Goal: Information Seeking & Learning: Find specific fact

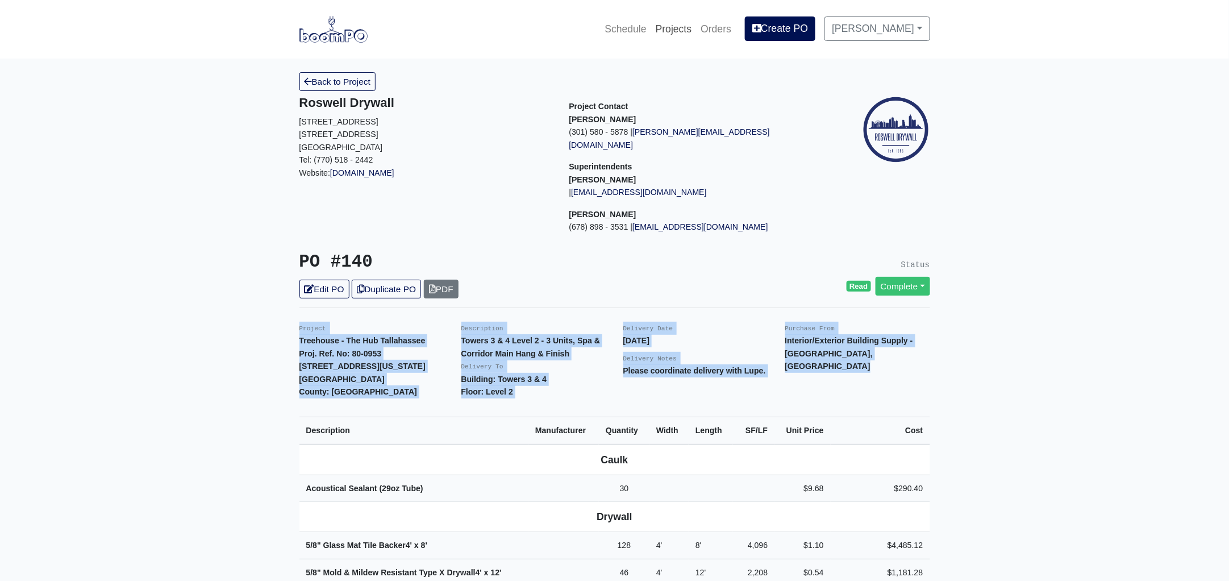
click at [681, 23] on link "Projects" at bounding box center [673, 28] width 45 height 25
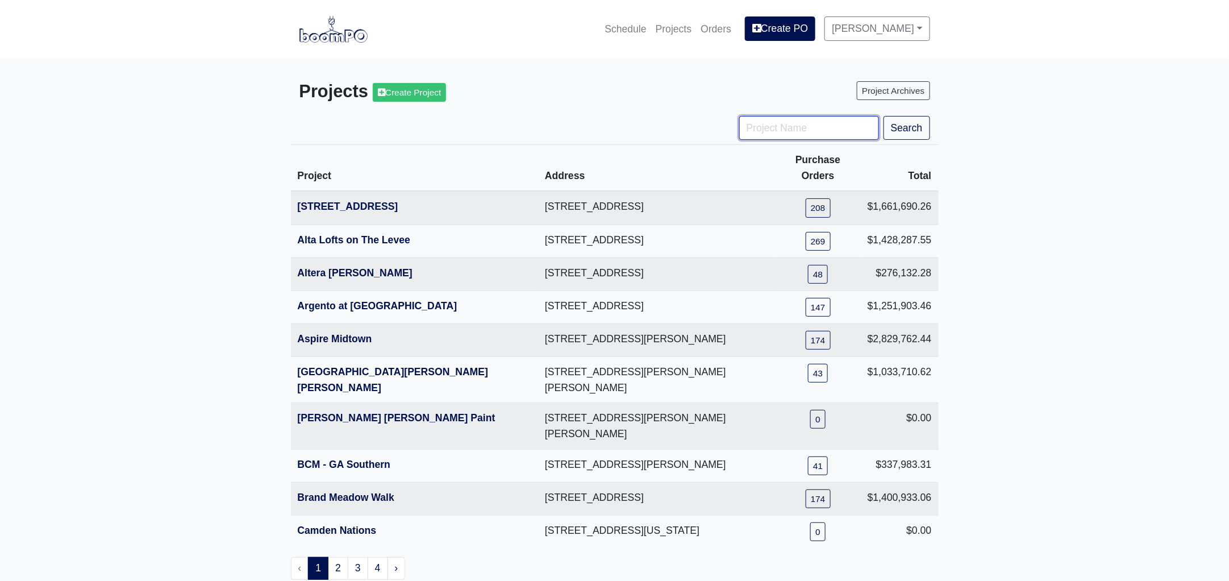
click at [761, 122] on input "Project Name" at bounding box center [809, 128] width 140 height 24
type input "metro"
click at [883, 116] on button "Search" at bounding box center [906, 128] width 47 height 24
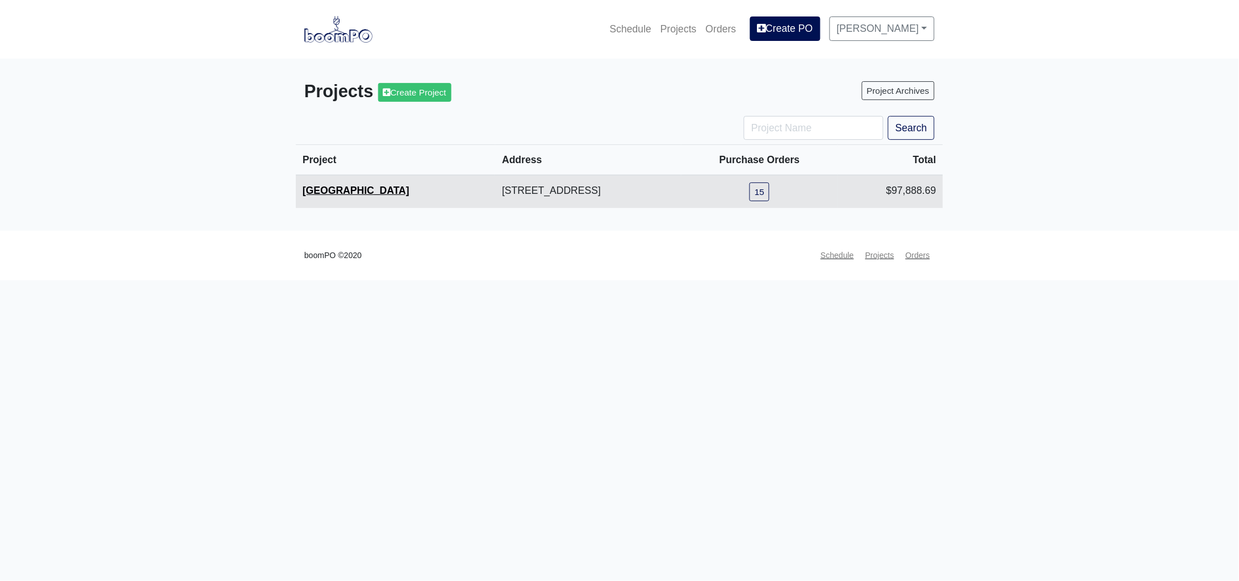
click at [356, 186] on link "Metropolitan Place" at bounding box center [356, 190] width 107 height 11
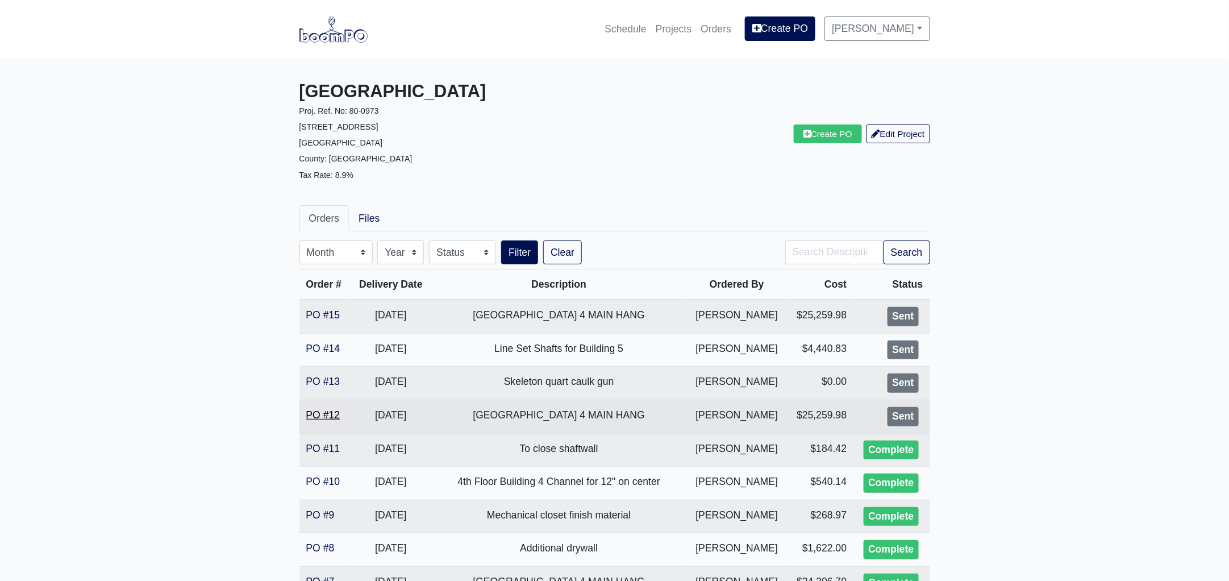
click at [328, 412] on link "PO #12" at bounding box center [323, 414] width 34 height 11
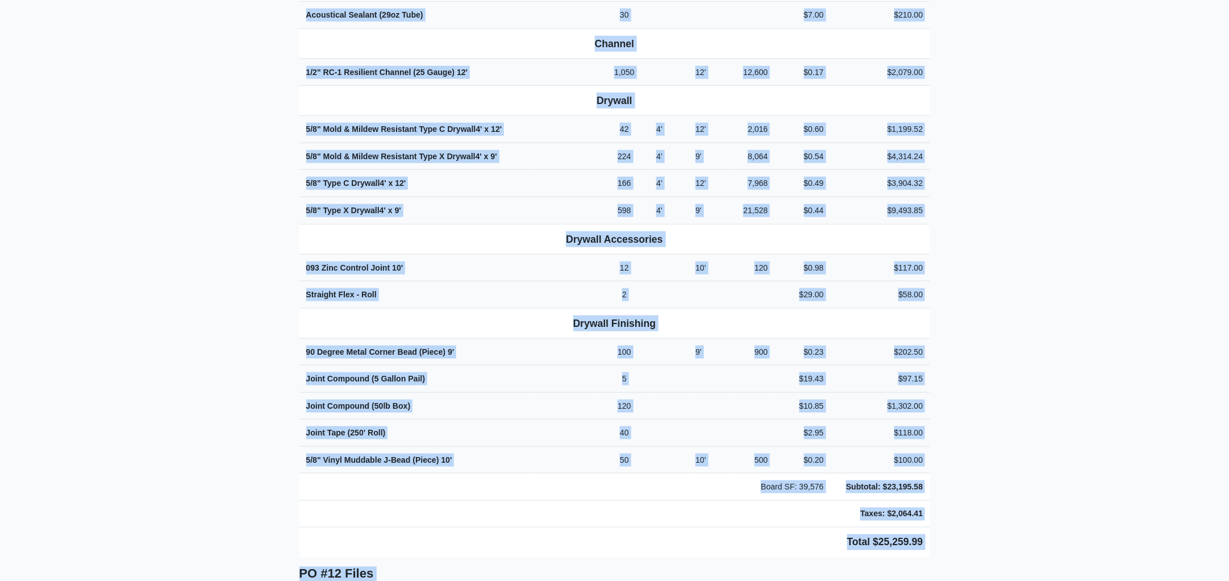
scroll to position [462, 0]
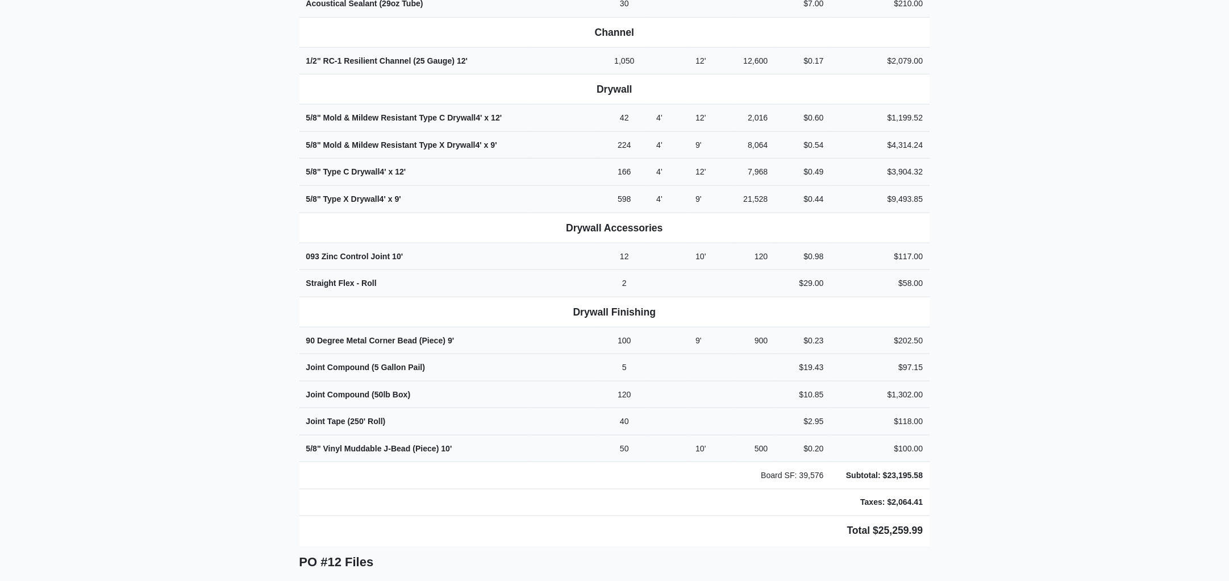
drag, startPoint x: 297, startPoint y: 63, endPoint x: 936, endPoint y: 498, distance: 773.6
click at [936, 498] on div "Back to Project Roswell Drywall [STREET_ADDRESS] Tel: (770) 518 - 2442 Website:…" at bounding box center [615, 359] width 648 height 1499
copy div "Project Metropolitan Place Proj. Ref. No: 80-0973 [STREET_ADDRESS]: [GEOGRAPHIC…"
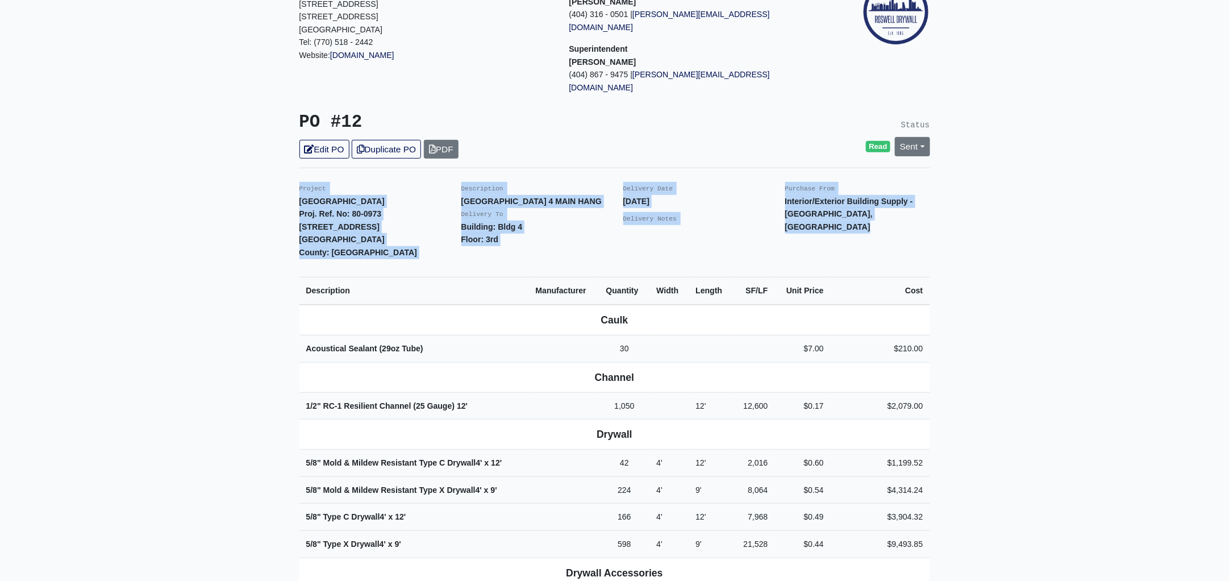
scroll to position [0, 0]
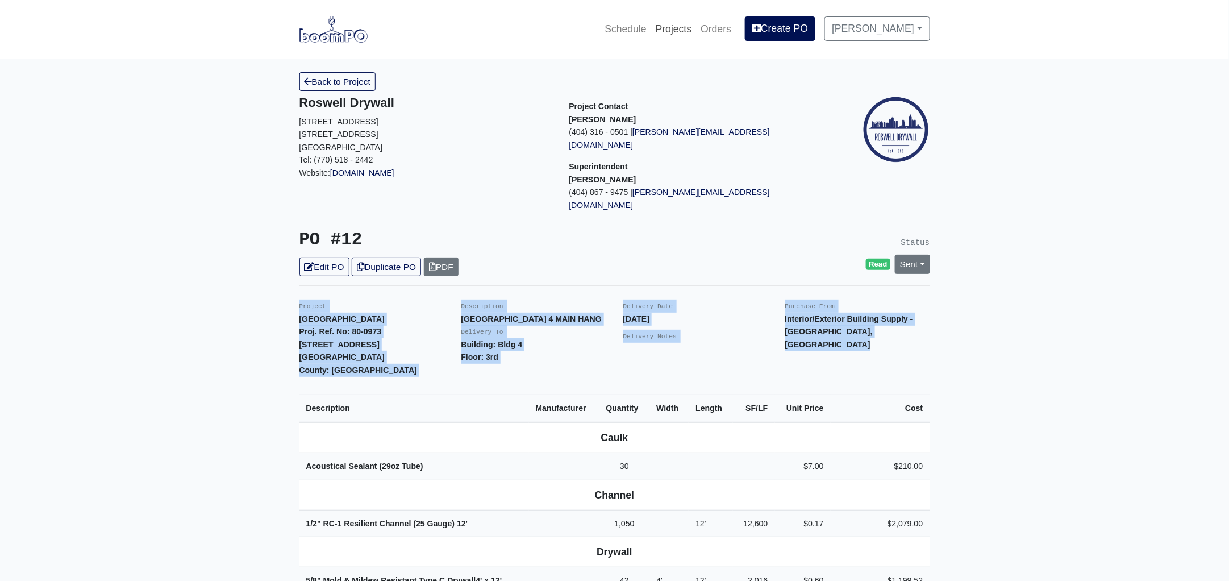
click at [683, 25] on link "Projects" at bounding box center [673, 28] width 45 height 25
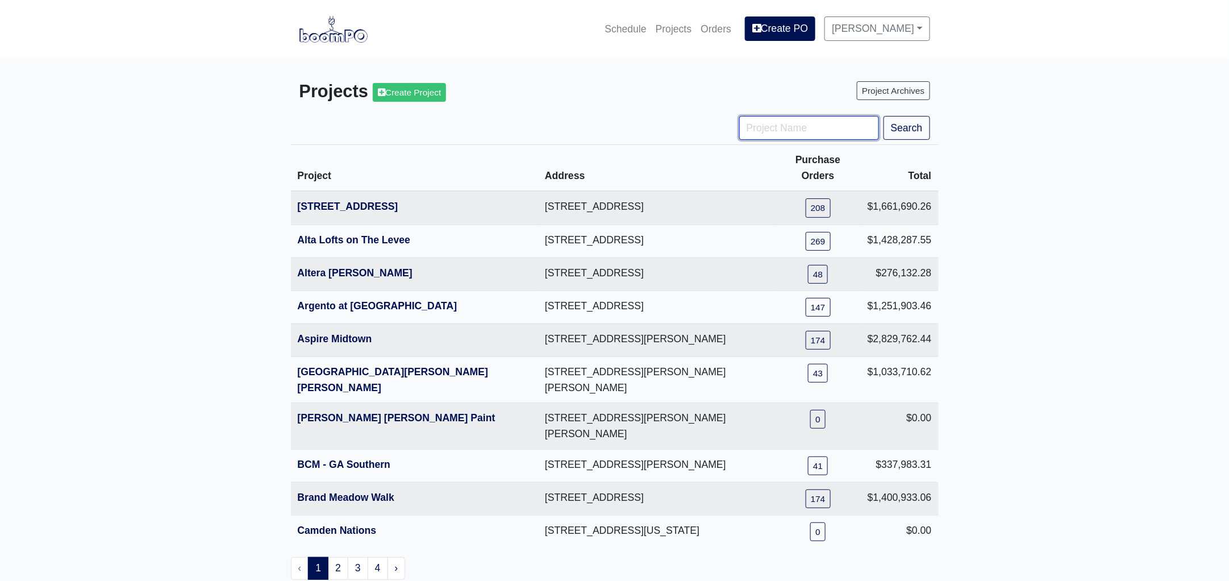
click at [770, 127] on input "Project Name" at bounding box center [809, 128] width 140 height 24
type input "lawren"
click at [883, 116] on button "Search" at bounding box center [906, 128] width 47 height 24
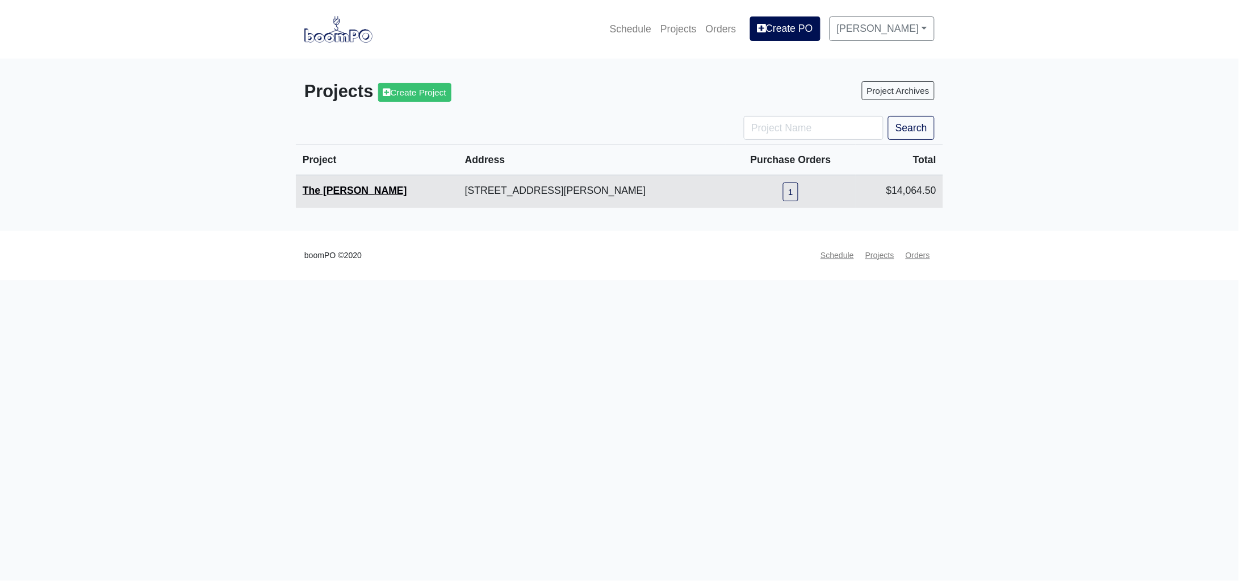
click at [325, 190] on link "The [PERSON_NAME]" at bounding box center [355, 190] width 105 height 11
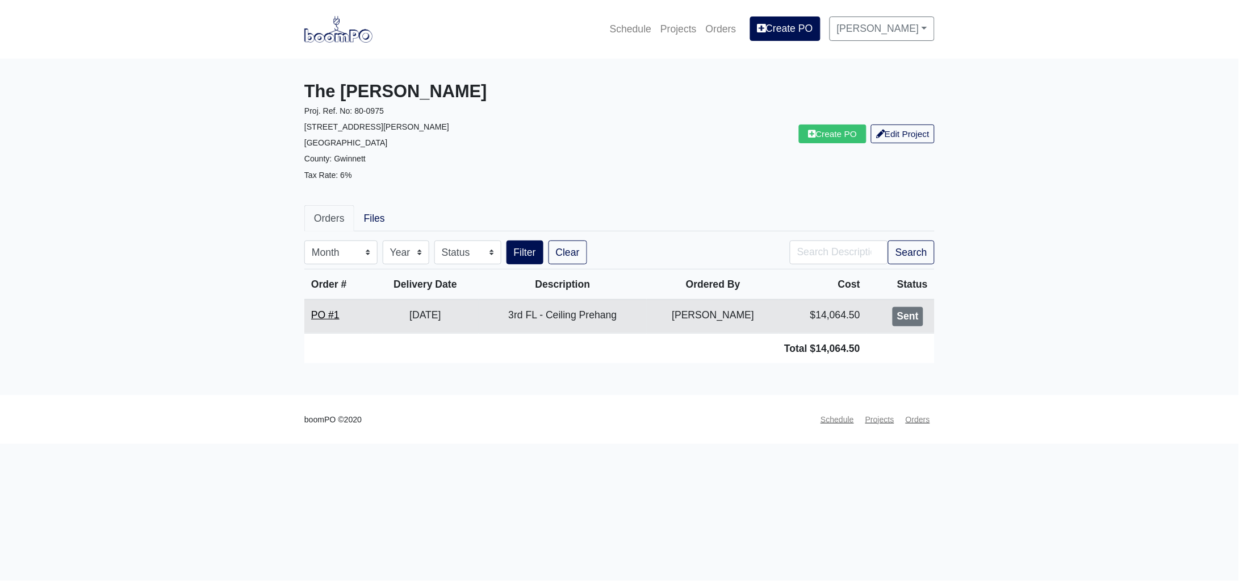
click at [323, 311] on link "PO #1" at bounding box center [325, 314] width 28 height 11
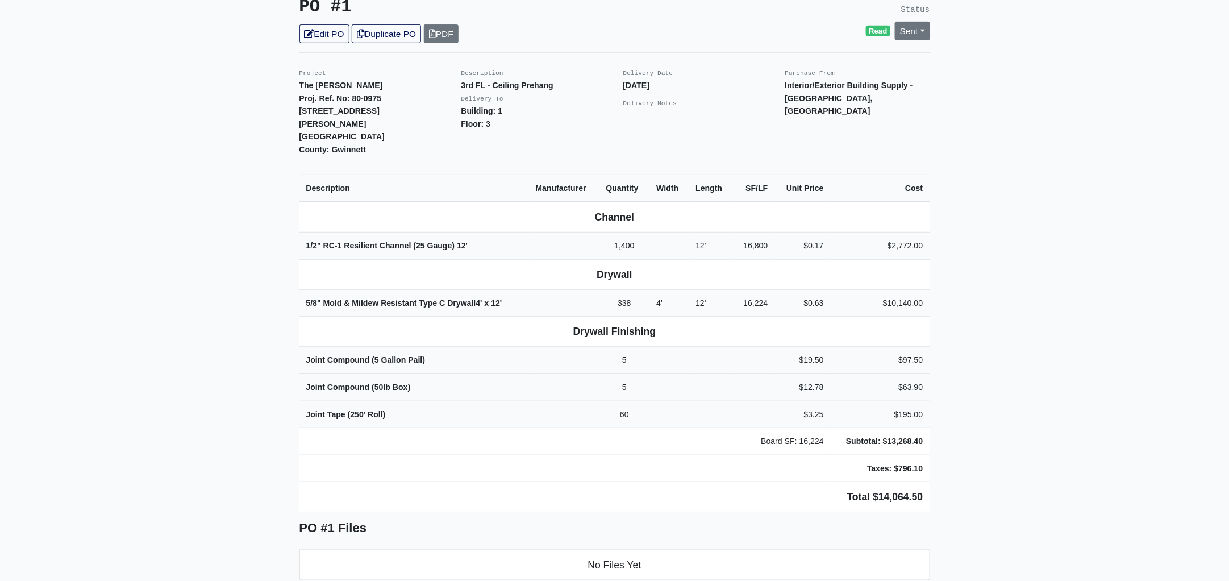
scroll to position [340, 0]
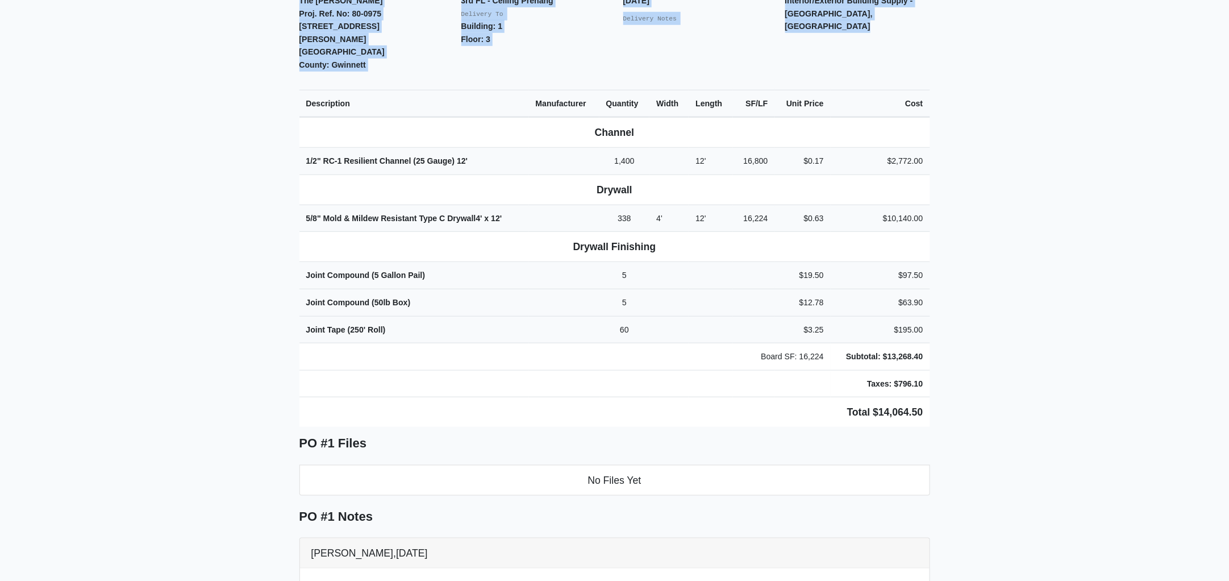
drag, startPoint x: 294, startPoint y: 172, endPoint x: 960, endPoint y: 362, distance: 692.3
click at [960, 362] on main "Back to Project Roswell Drywall 7000 Peachtree Dunwoody Rd NE Building 5, Suite…" at bounding box center [614, 277] width 1229 height 1117
copy div "Project The Lawrence Proj. Ref. No: 80-0975 120 East Crogan St. Lawrenceville, …"
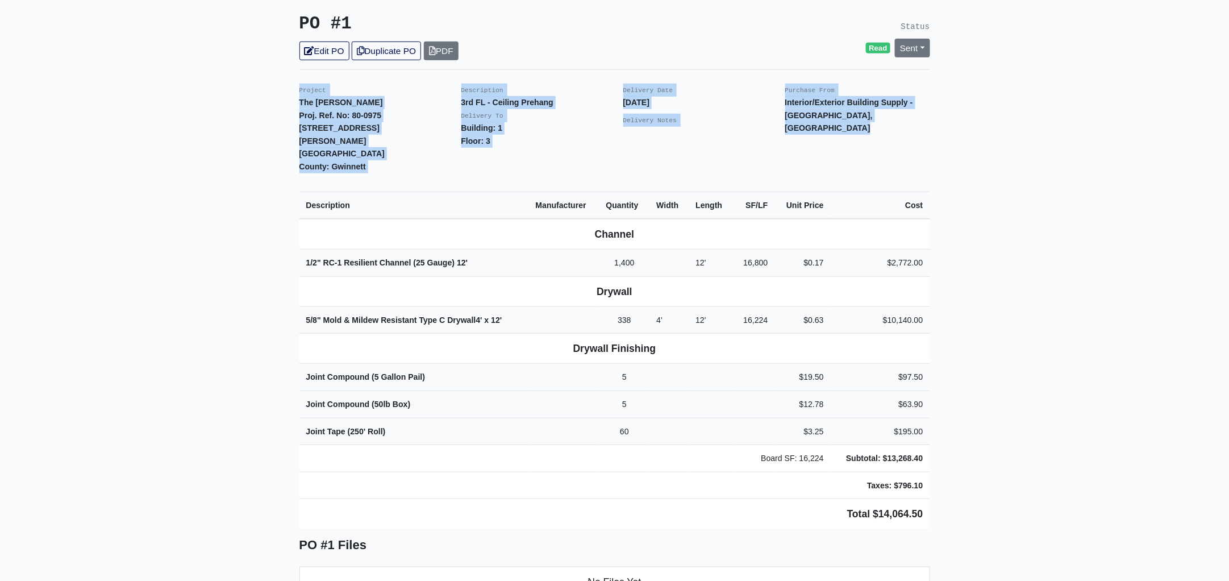
scroll to position [212, 0]
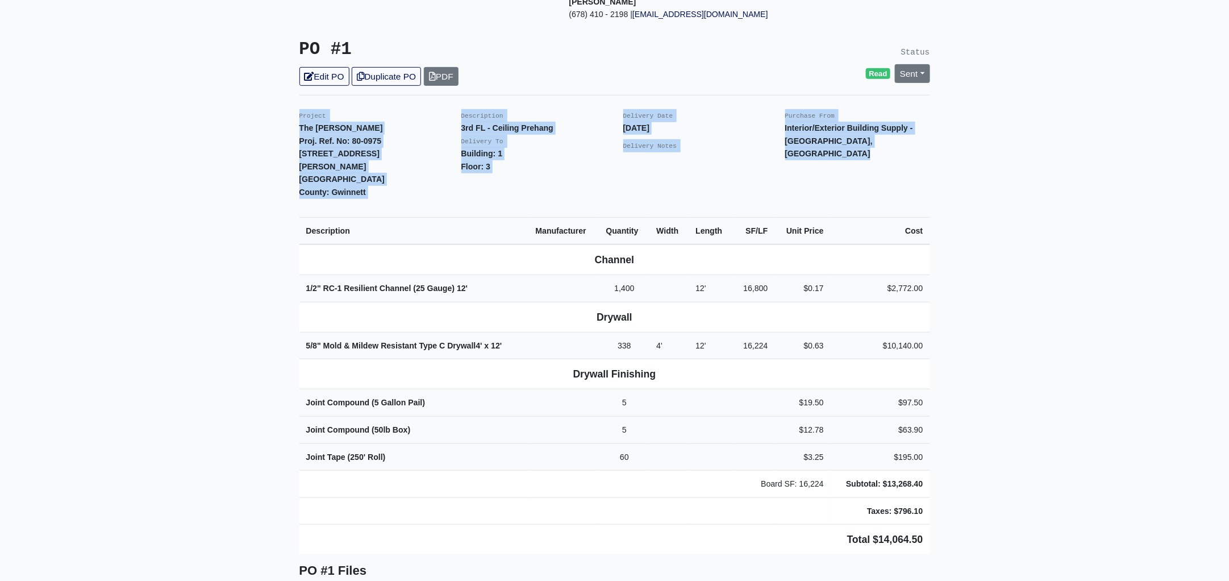
copy div "Project The Lawrence Proj. Ref. No: 80-0975 120 East Crogan St. Lawrenceville, …"
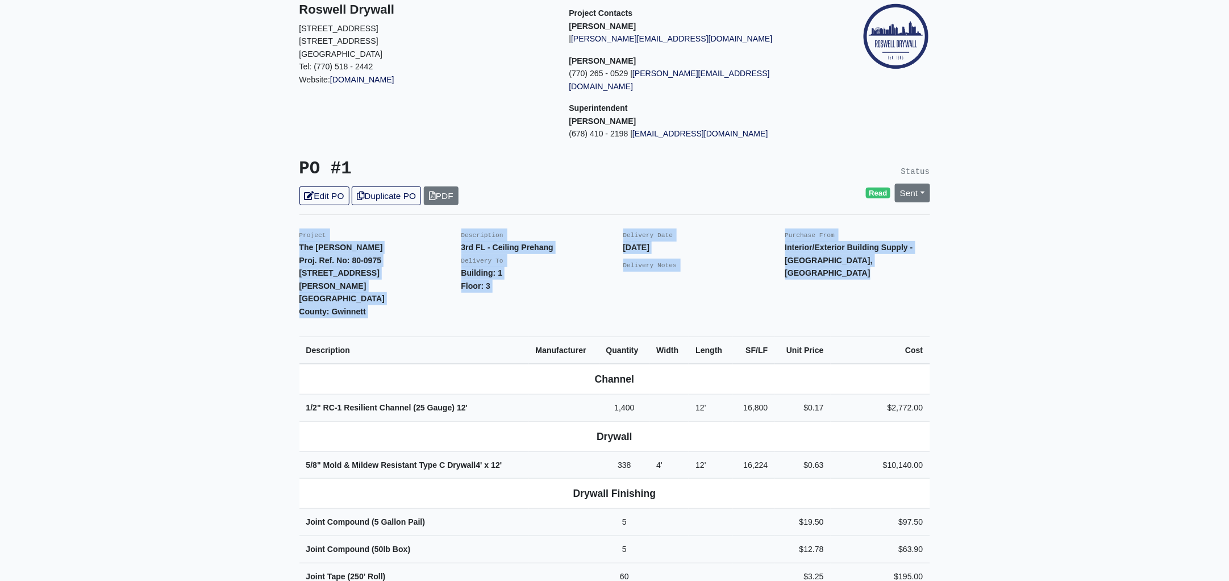
scroll to position [0, 0]
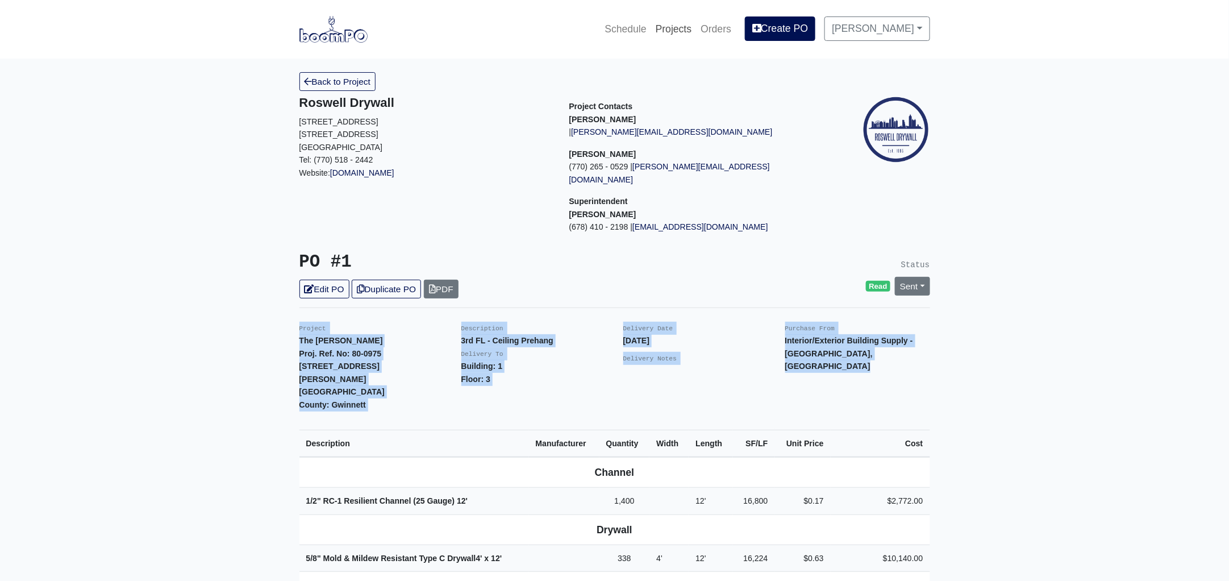
click at [692, 25] on link "Projects" at bounding box center [673, 28] width 45 height 25
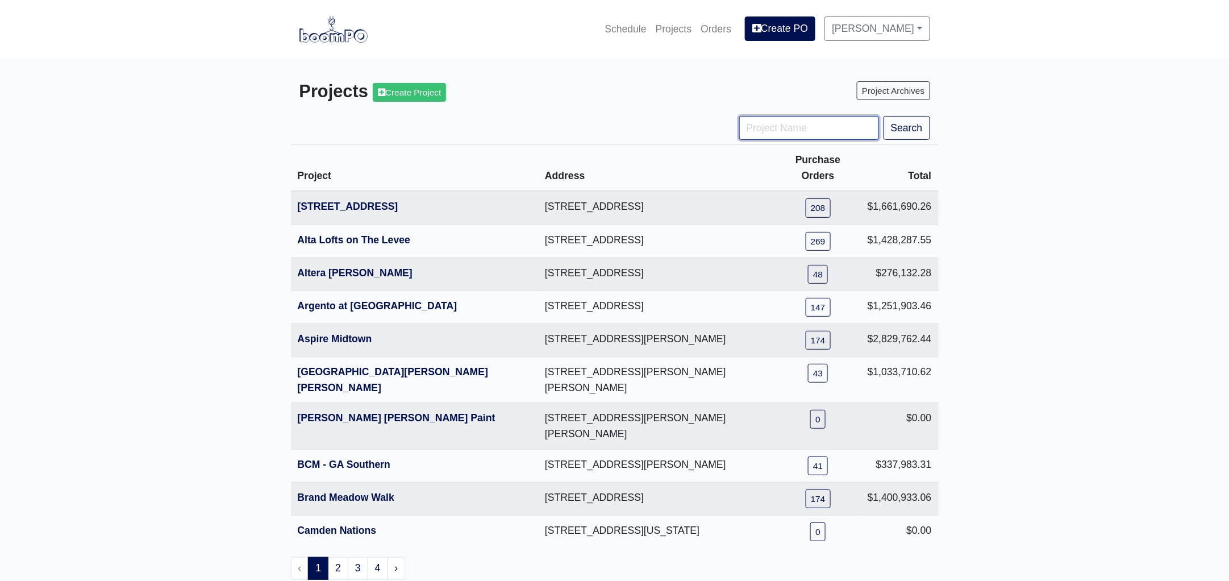
click at [796, 126] on input "Project Name" at bounding box center [809, 128] width 140 height 24
type input "ga"
click at [883, 116] on button "Search" at bounding box center [906, 128] width 47 height 24
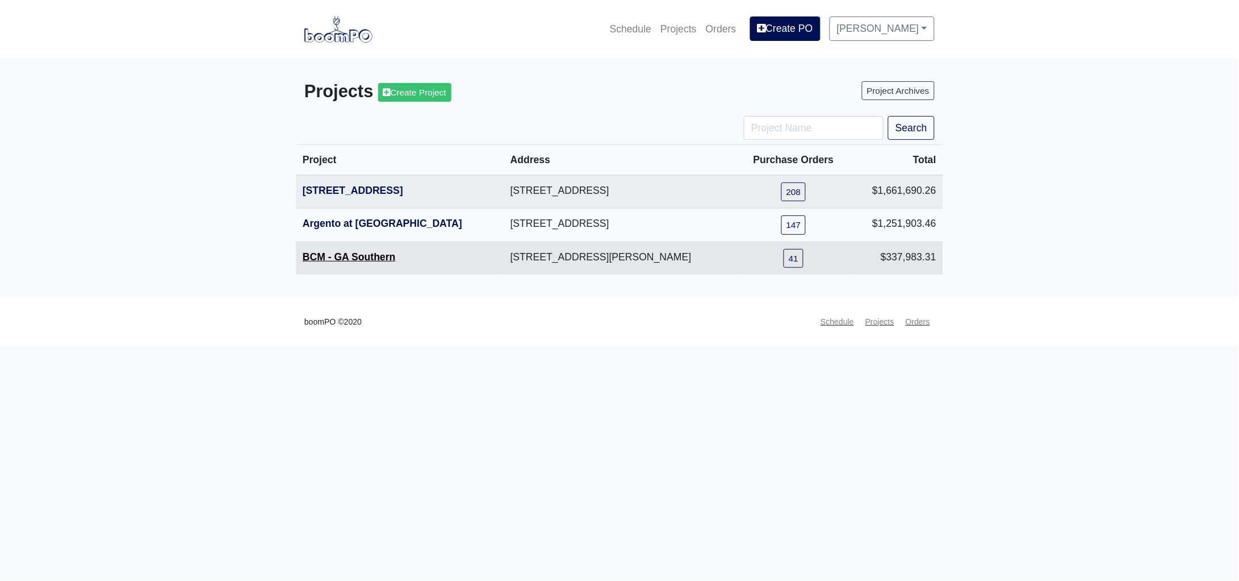
click at [362, 255] on link "BCM - GA Southern" at bounding box center [349, 256] width 93 height 11
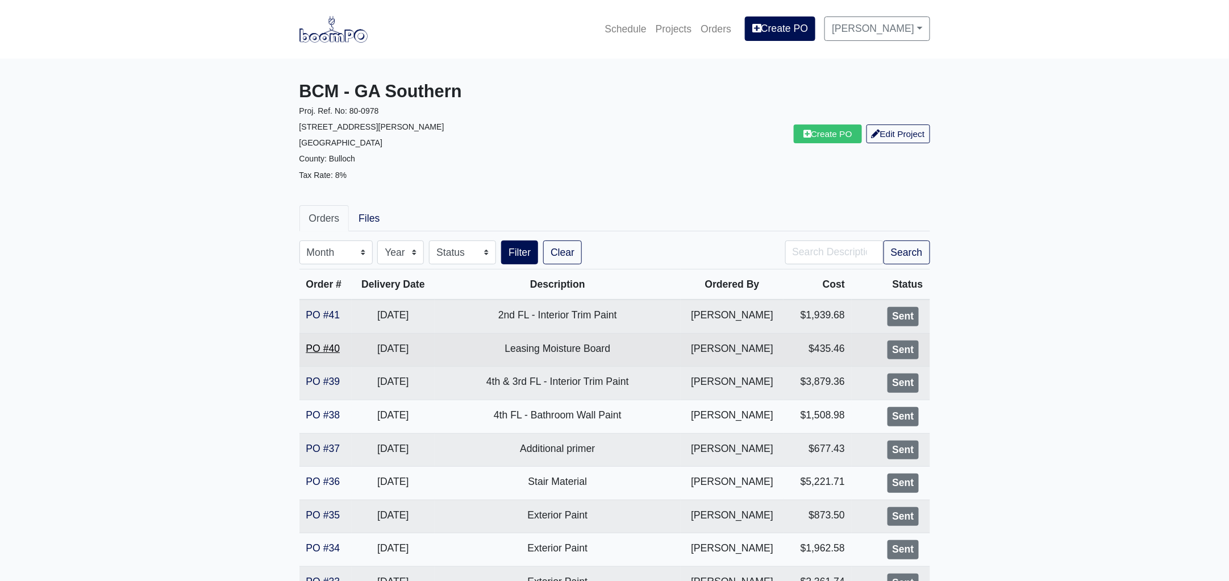
click at [321, 345] on link "PO #40" at bounding box center [323, 348] width 34 height 11
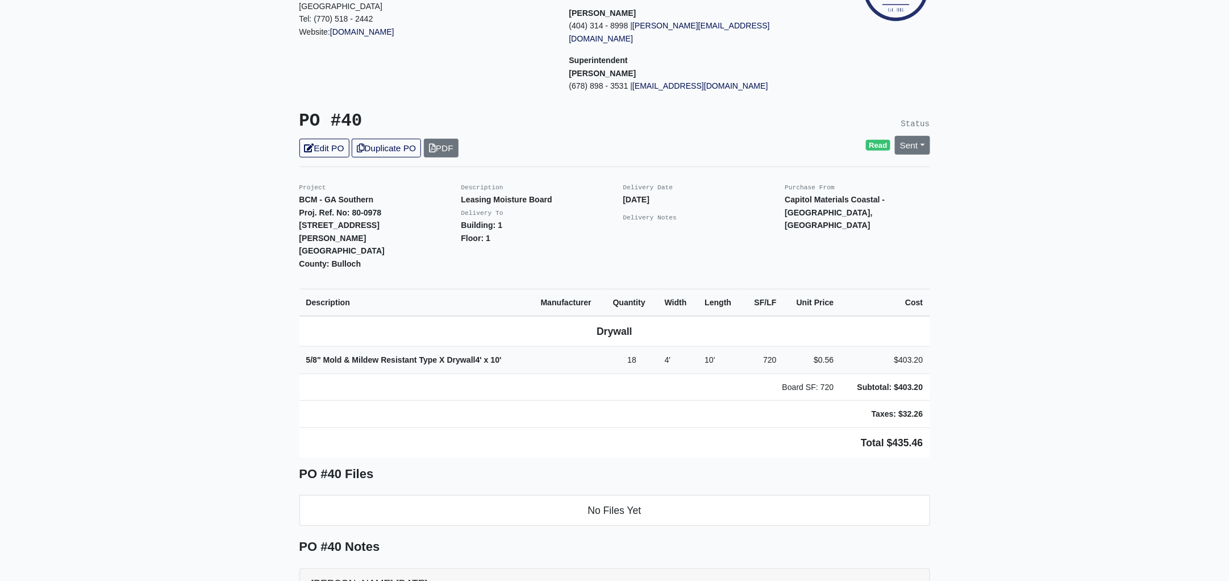
scroll to position [141, 0]
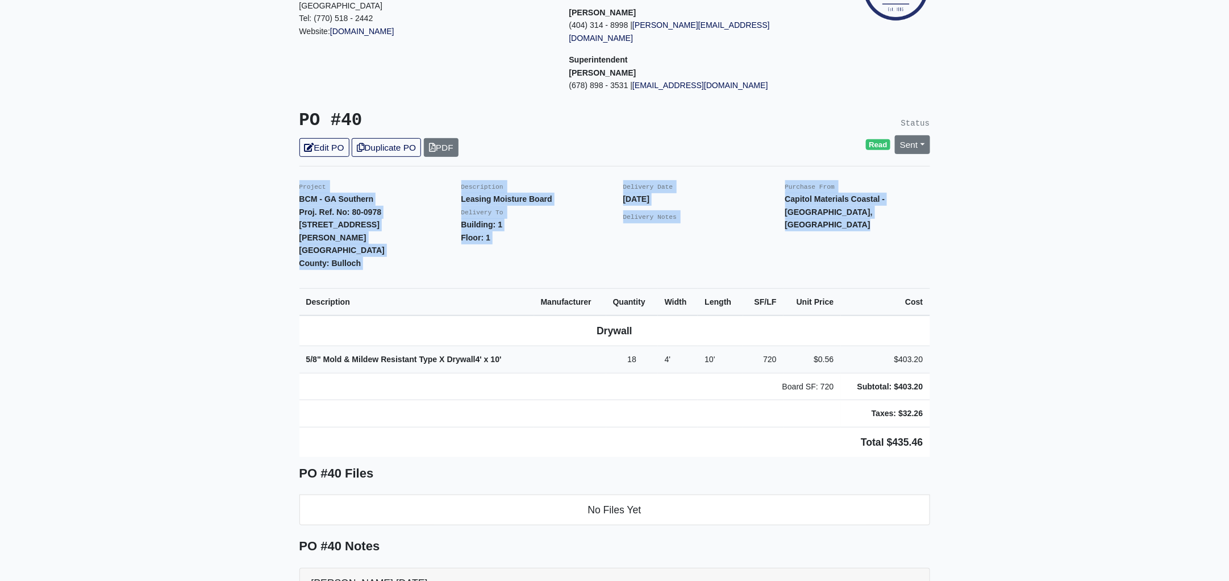
drag, startPoint x: 290, startPoint y: 169, endPoint x: 973, endPoint y: 368, distance: 711.2
click at [973, 368] on main "Back to Project Roswell Drywall [STREET_ADDRESS] Tel: (770) 518 - 2442 Website:…" at bounding box center [614, 391] width 1229 height 949
copy div "Project BCM - GA Southern Proj. Ref. [STREET_ADDRESS][PERSON_NAME] [GEOGRAPHIC_…"
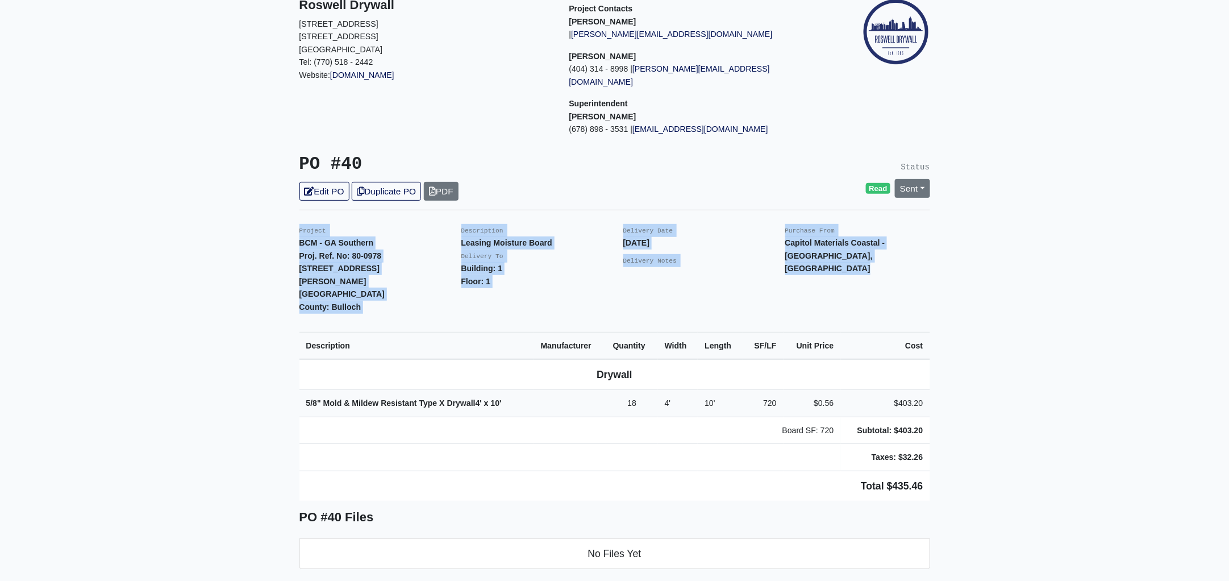
scroll to position [0, 0]
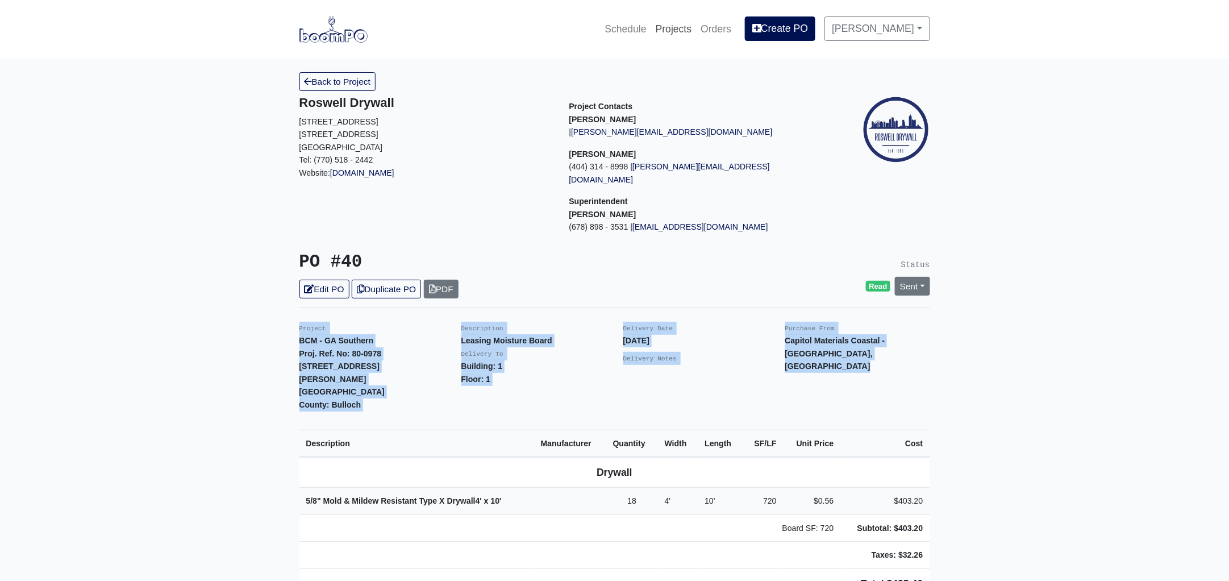
click at [684, 31] on link "Projects" at bounding box center [673, 28] width 45 height 25
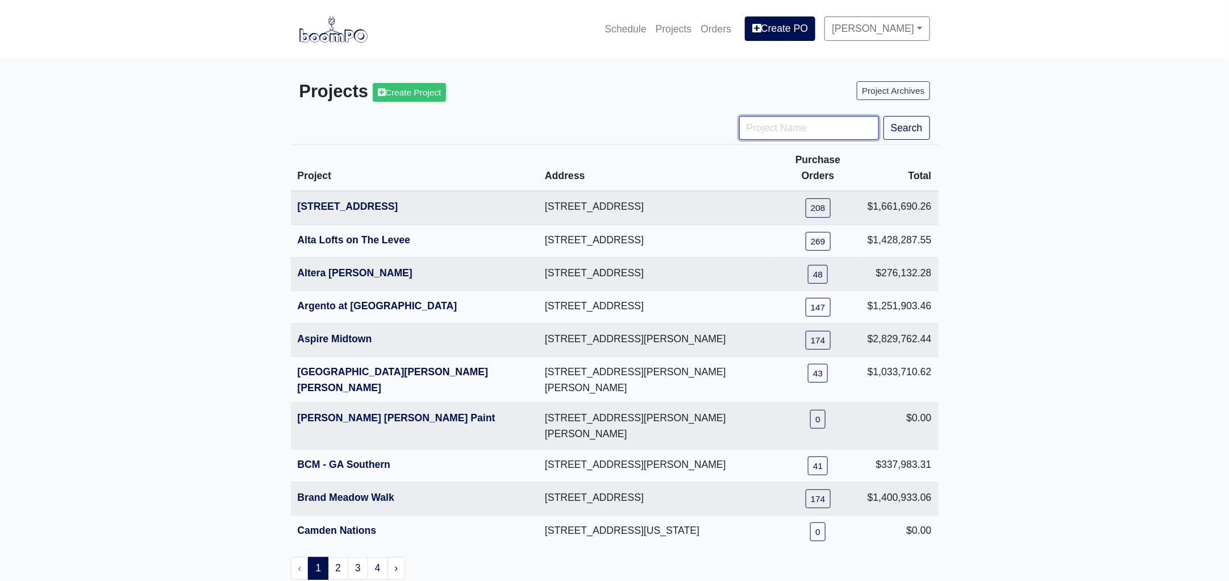
click at [756, 135] on input "Project Name" at bounding box center [809, 128] width 140 height 24
type input "jardin"
click at [907, 129] on button "Search" at bounding box center [906, 128] width 47 height 24
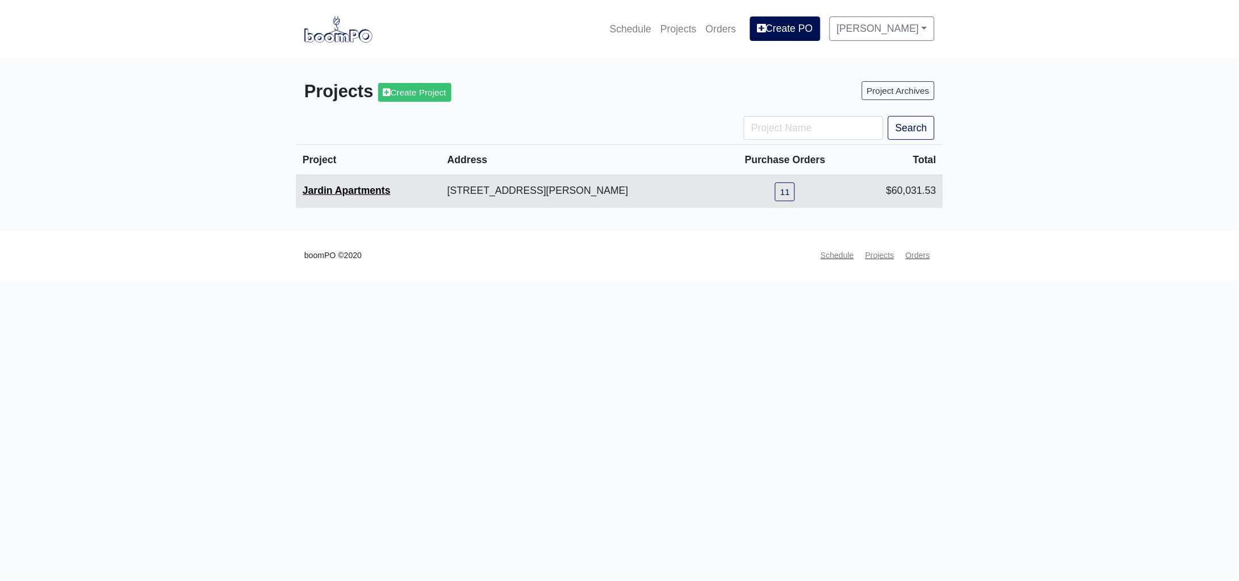
click at [347, 191] on link "Jardin Apartments" at bounding box center [347, 190] width 88 height 11
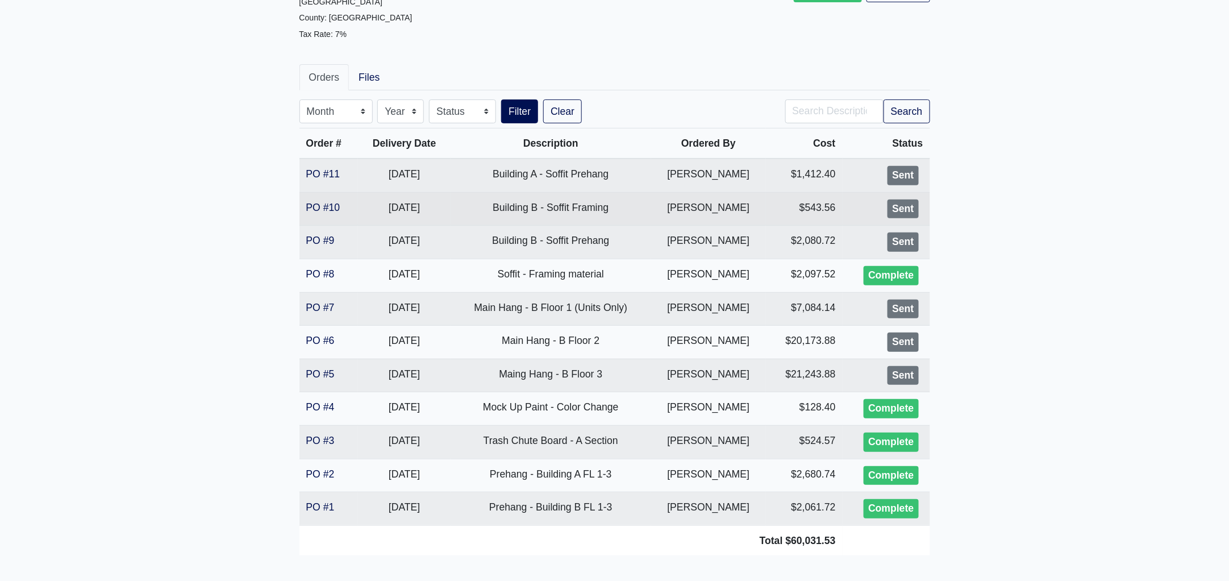
scroll to position [141, 0]
click at [328, 206] on link "PO #10" at bounding box center [323, 206] width 34 height 11
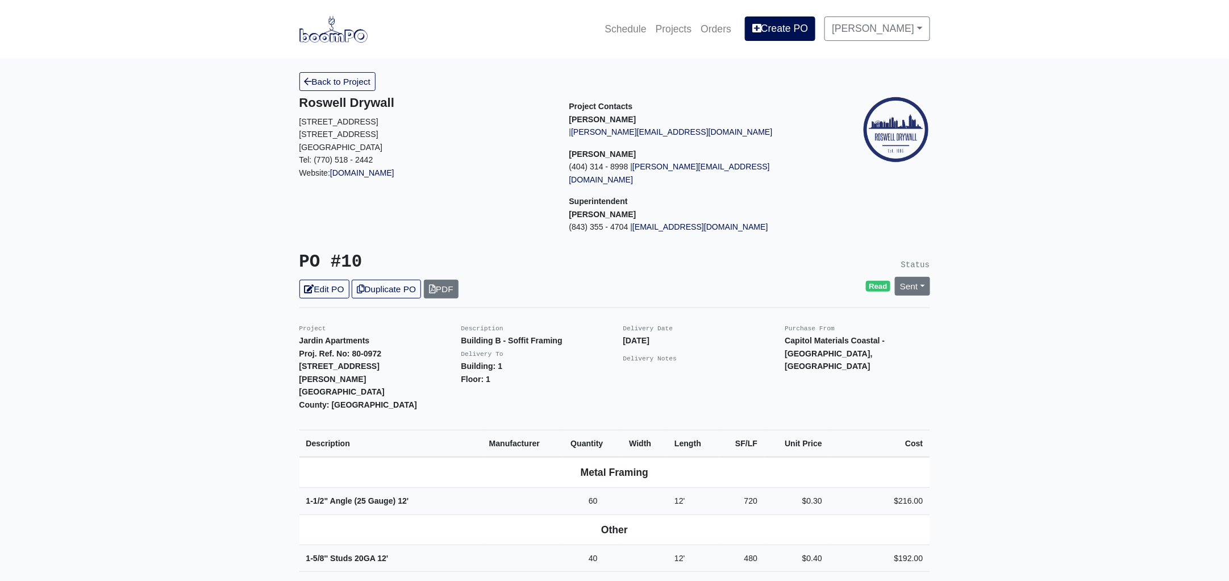
scroll to position [212, 0]
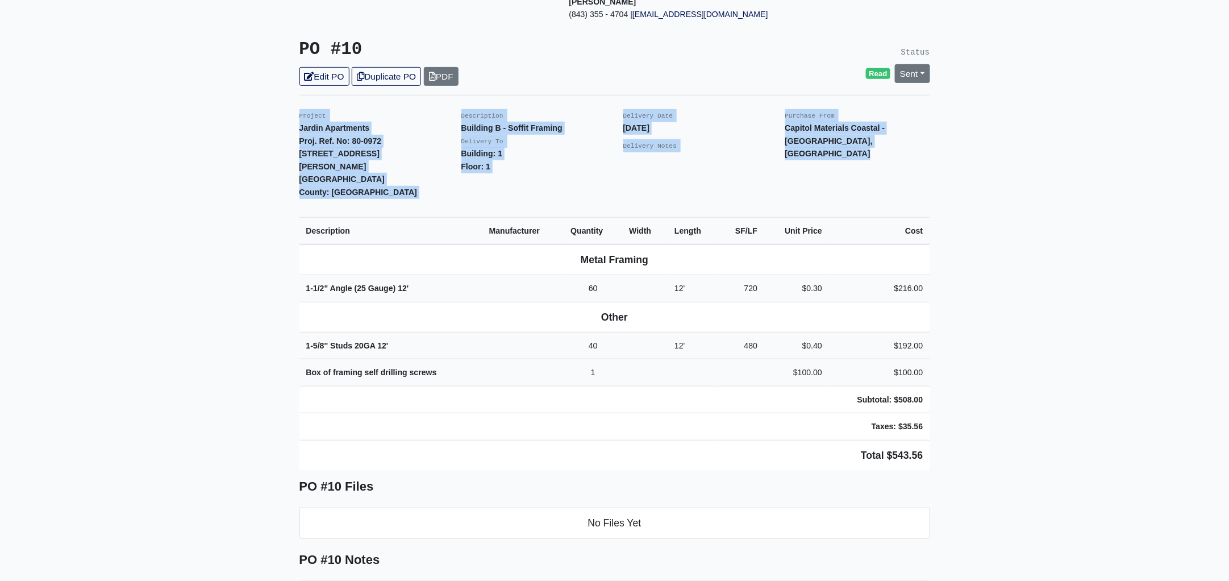
drag, startPoint x: 298, startPoint y: 99, endPoint x: 969, endPoint y: 358, distance: 719.1
click at [969, 358] on main "Back to Project Roswell Drywall [STREET_ADDRESS] Tel: (770) 518 - 2442 Website:…" at bounding box center [614, 362] width 1229 height 1033
copy div "Project Jardin Apartments Proj. Ref. No: 80-0972 2613 Montgomery St. Savannah, …"
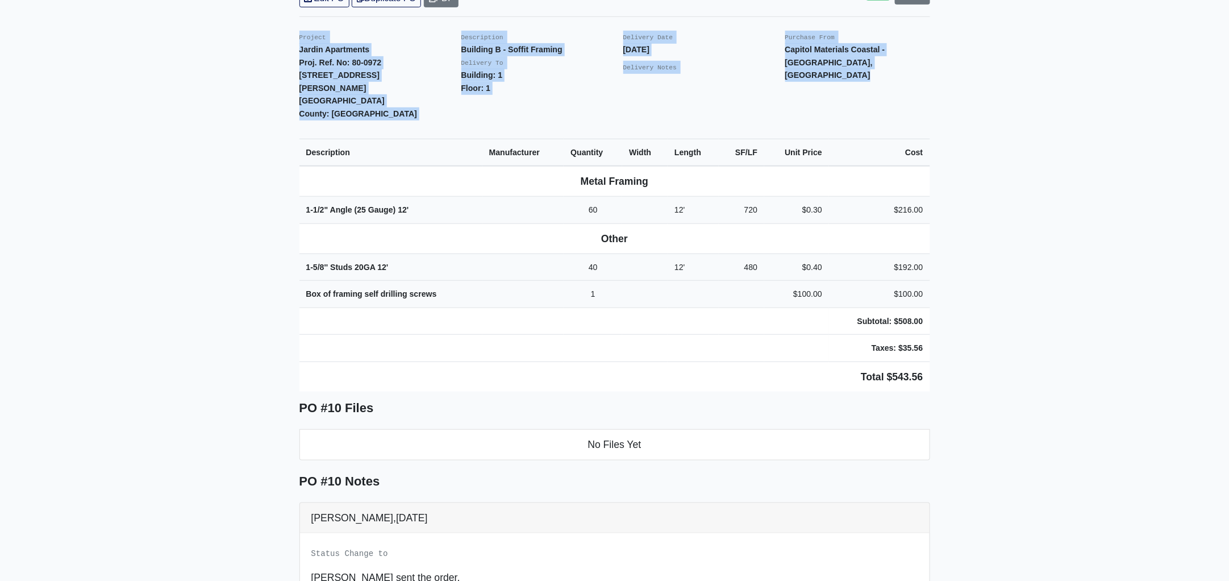
scroll to position [141, 0]
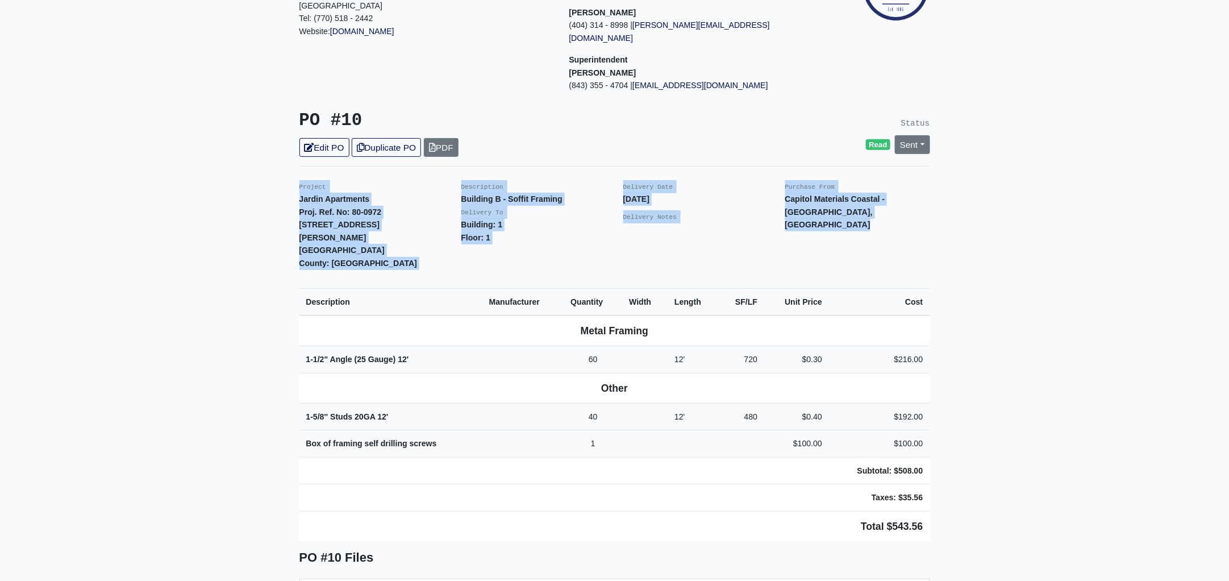
copy div "Project Jardin Apartments Proj. Ref. No: 80-0972 2613 Montgomery St. Savannah, …"
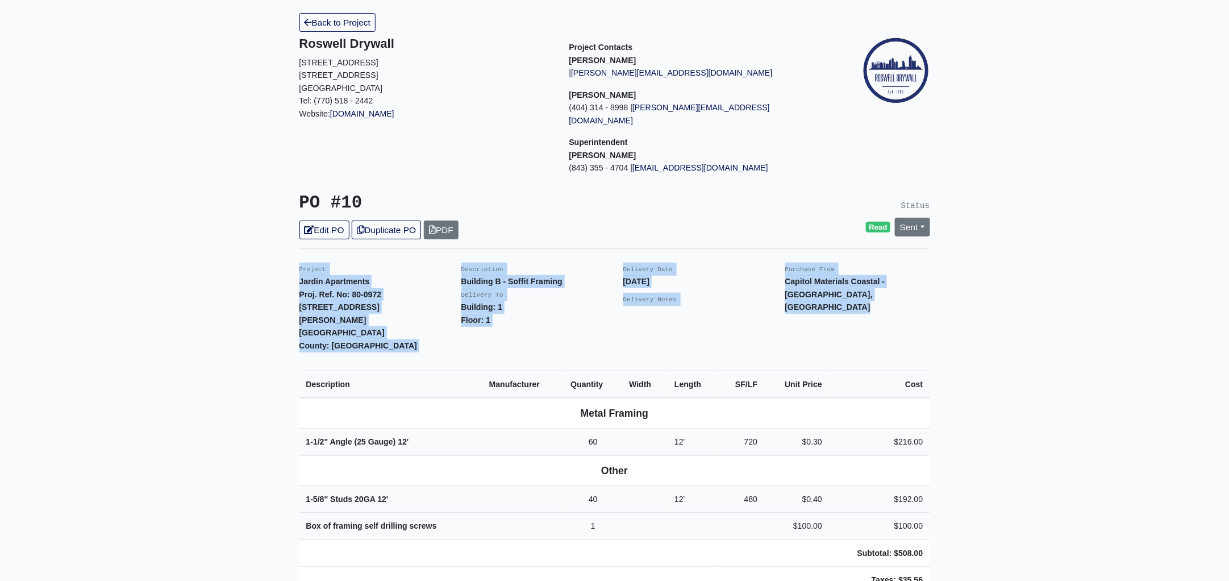
scroll to position [0, 0]
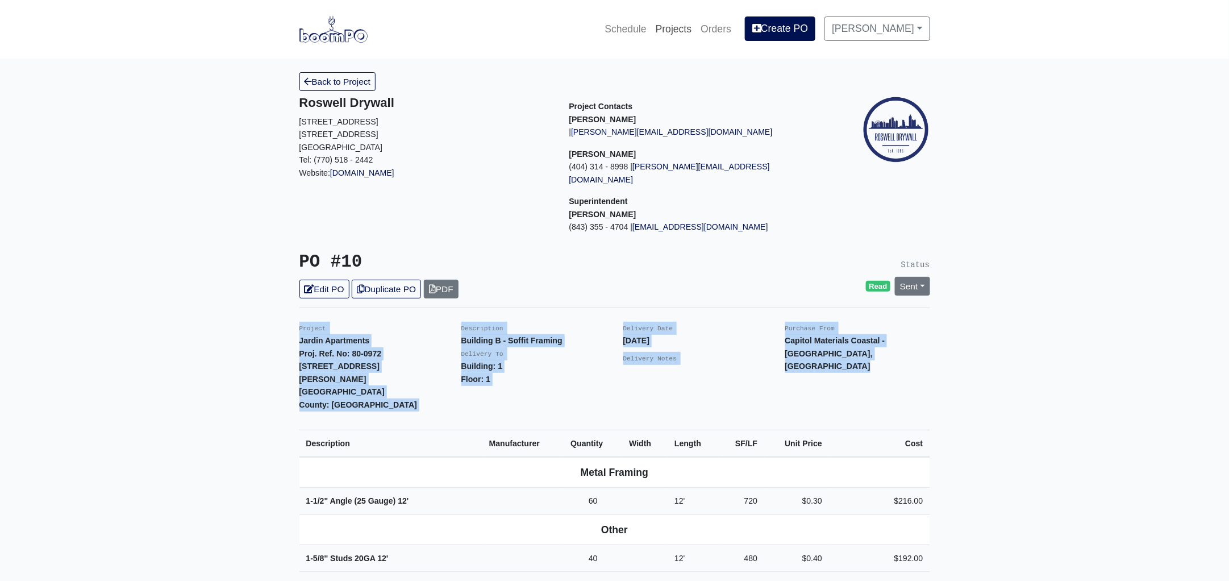
click at [688, 23] on link "Projects" at bounding box center [673, 28] width 45 height 25
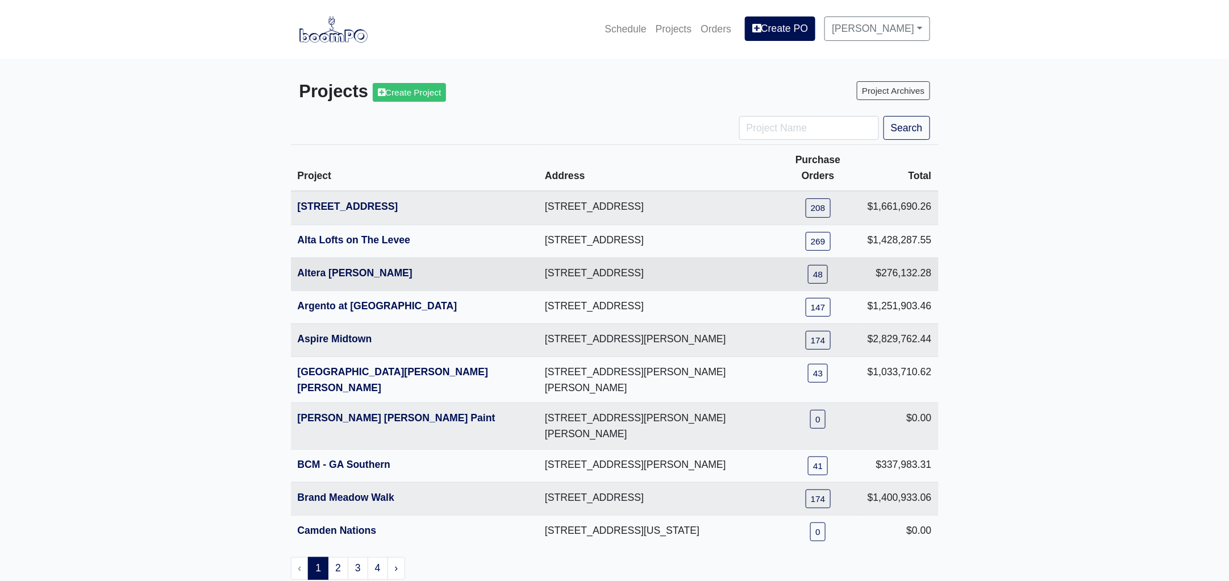
click at [346, 263] on th "Altera [PERSON_NAME]" at bounding box center [415, 273] width 248 height 33
click at [349, 267] on link "Altera [PERSON_NAME]" at bounding box center [355, 272] width 115 height 11
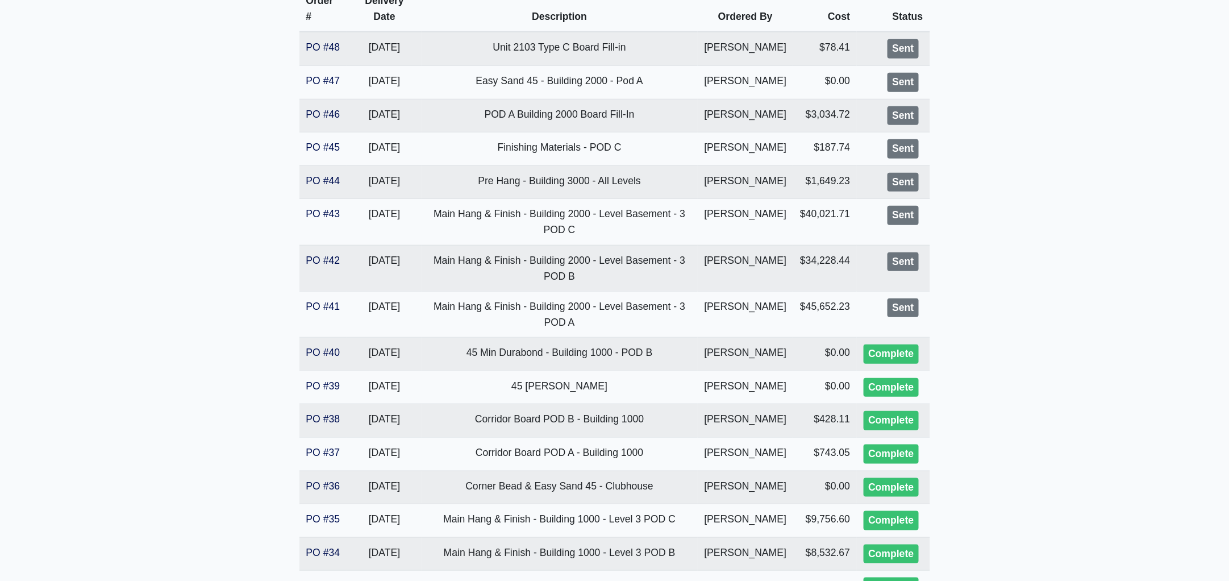
scroll to position [567, 0]
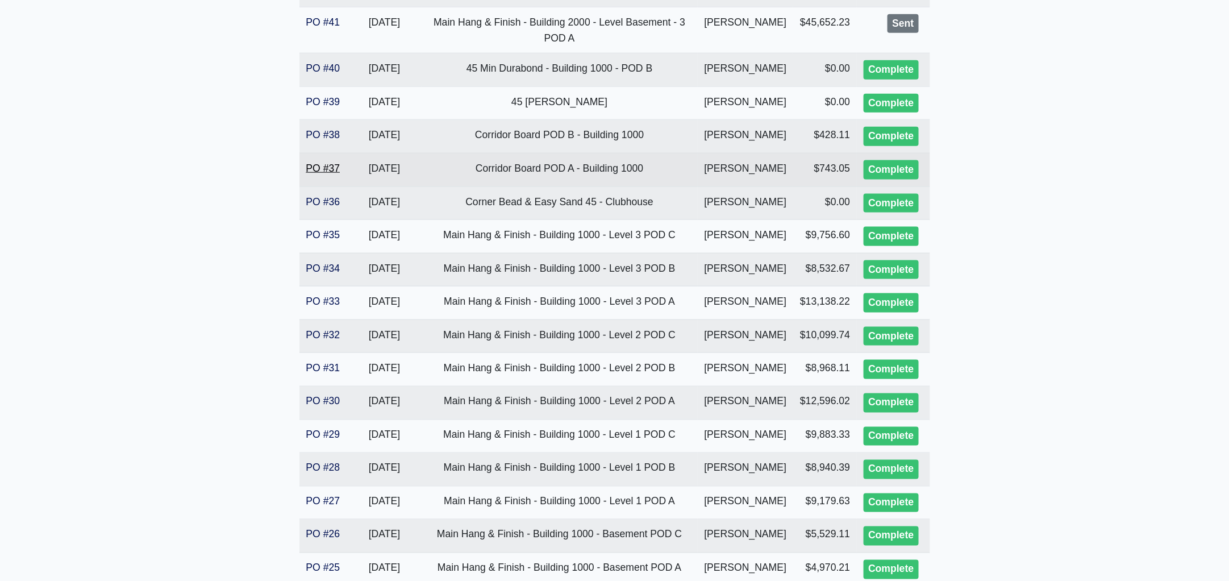
click at [333, 165] on link "PO #37" at bounding box center [323, 167] width 34 height 11
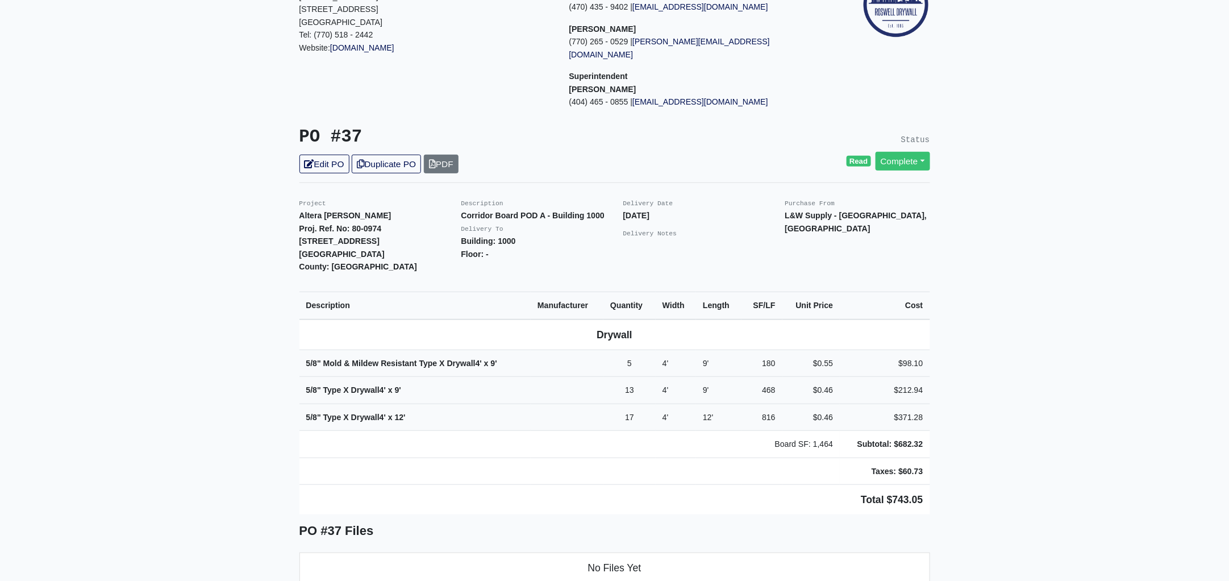
scroll to position [283, 0]
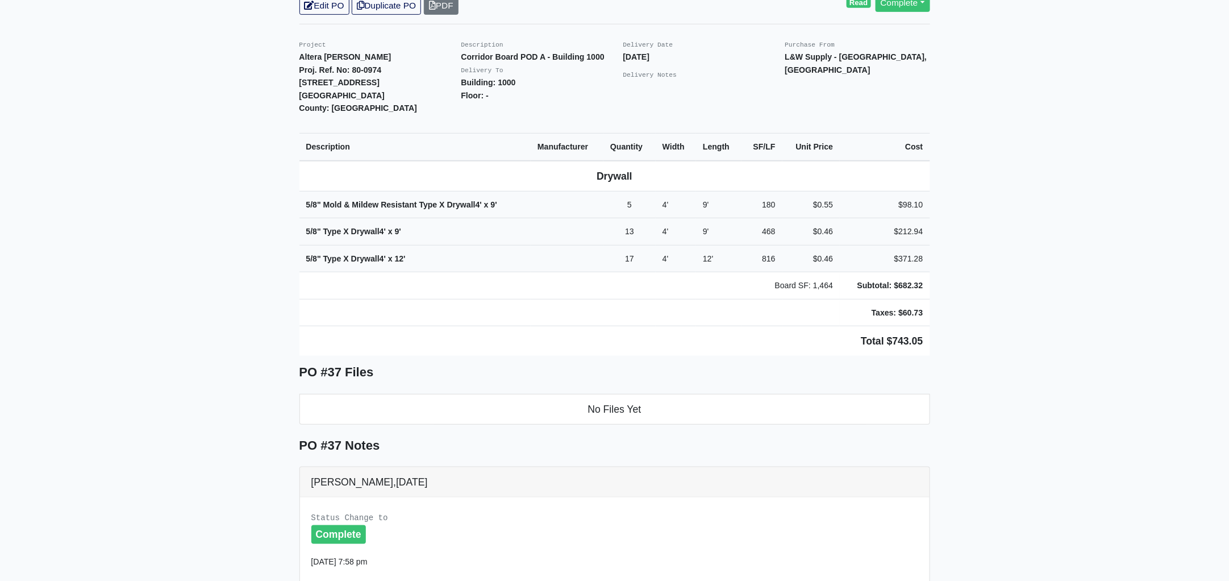
drag, startPoint x: 950, startPoint y: 317, endPoint x: 962, endPoint y: 361, distance: 46.0
click at [962, 361] on main "Back to Project Roswell Drywall 7000 Peachtree Dunwoody Rd NE Building 5, Suite…" at bounding box center [614, 345] width 1229 height 1141
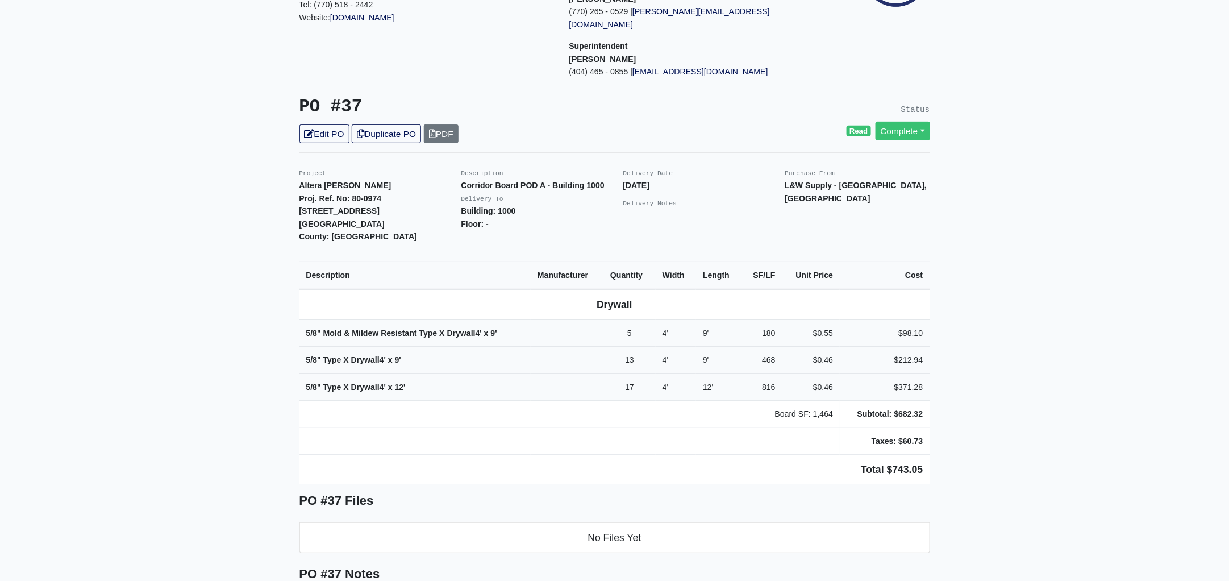
scroll to position [141, 0]
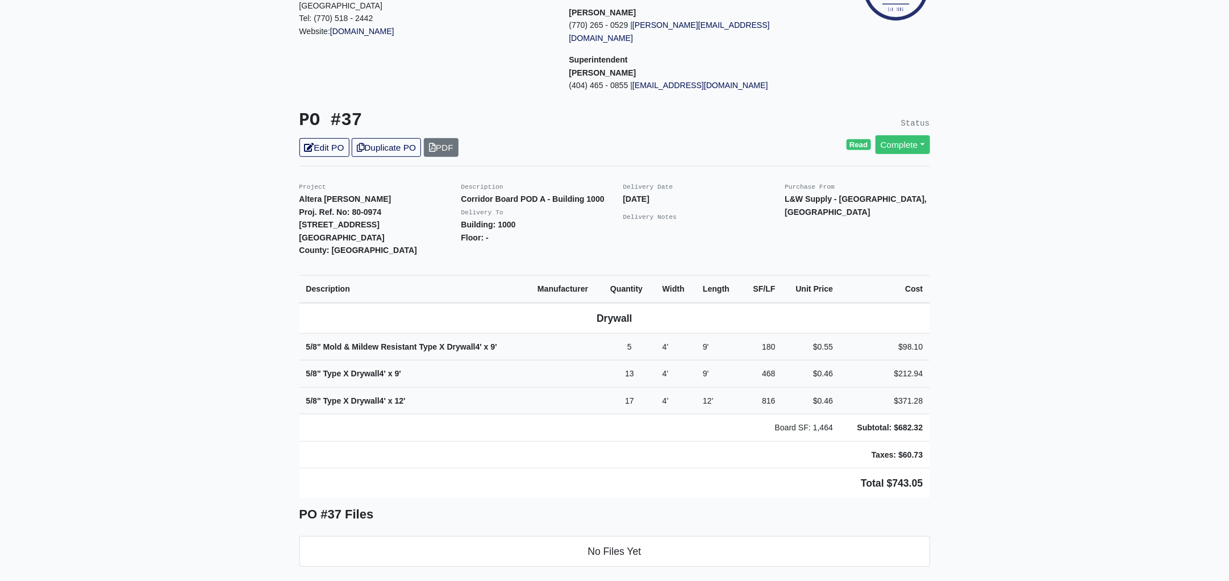
click at [1215, 324] on main "Back to Project Roswell Drywall 7000 Peachtree Dunwoody Rd NE Building 5, Suite…" at bounding box center [614, 487] width 1229 height 1141
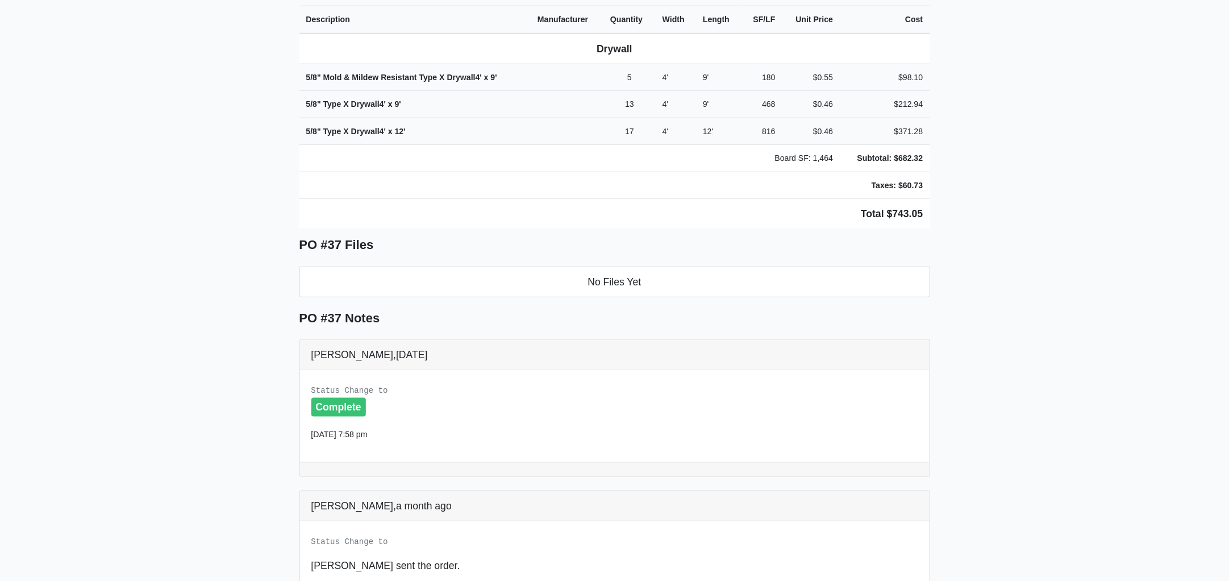
scroll to position [430, 0]
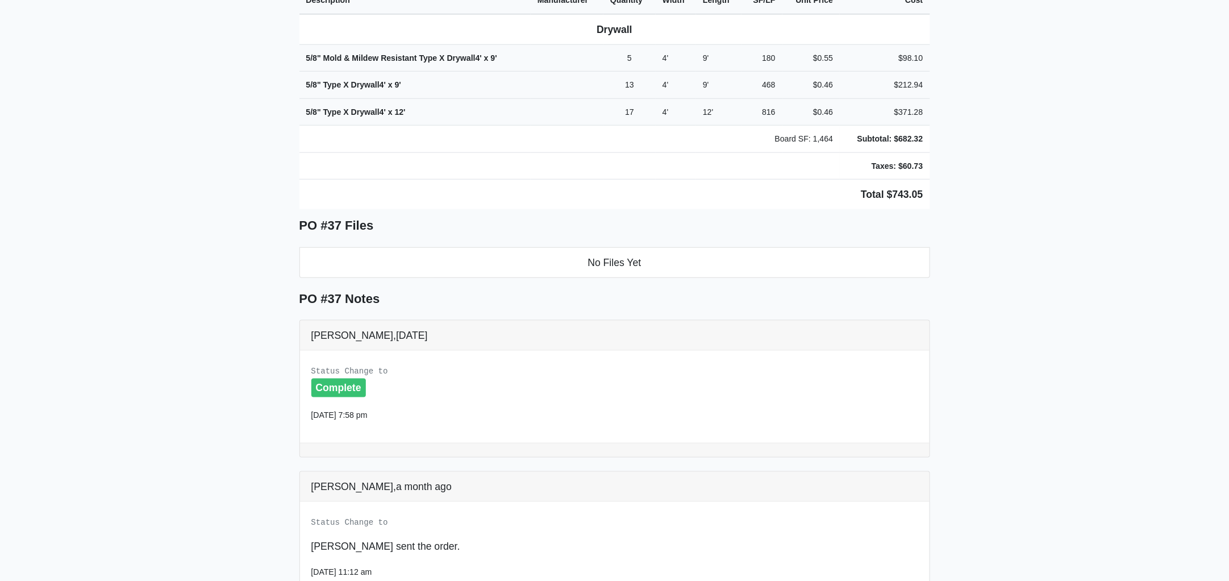
drag, startPoint x: 298, startPoint y: 313, endPoint x: 974, endPoint y: 164, distance: 692.7
click at [974, 164] on main "Back to Project Roswell Drywall 7000 Peachtree Dunwoody Rd NE Building 5, Suite…" at bounding box center [614, 198] width 1229 height 1141
copy div "Project Altera Ben Hill Proj. Ref. No: 80-0974 2750 Barge Rd Sw Atlanta, GA 303…"
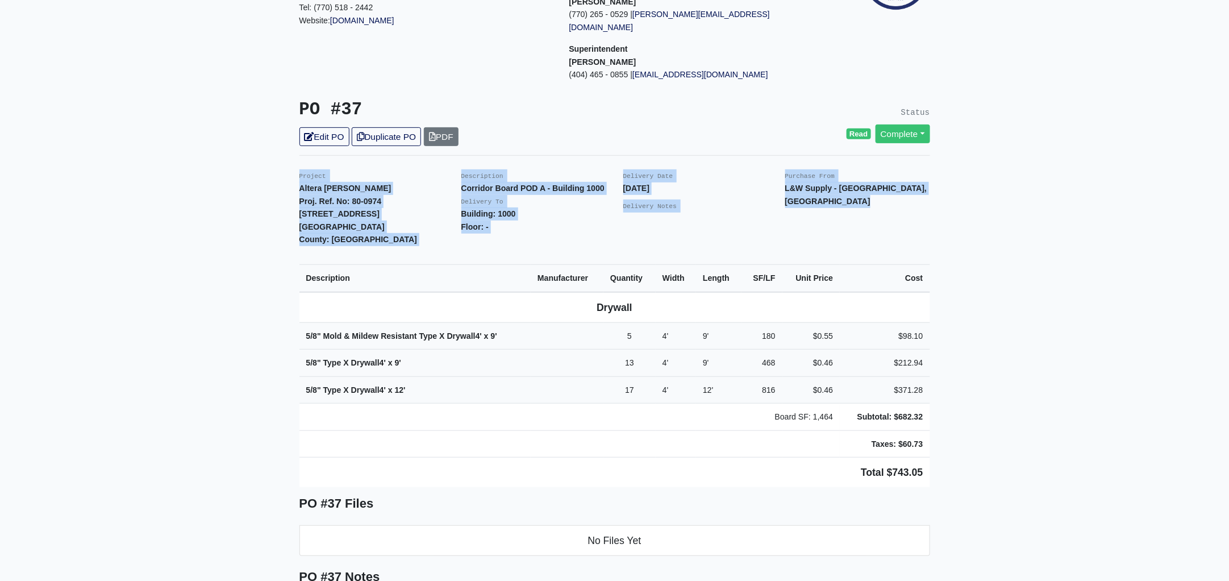
scroll to position [0, 0]
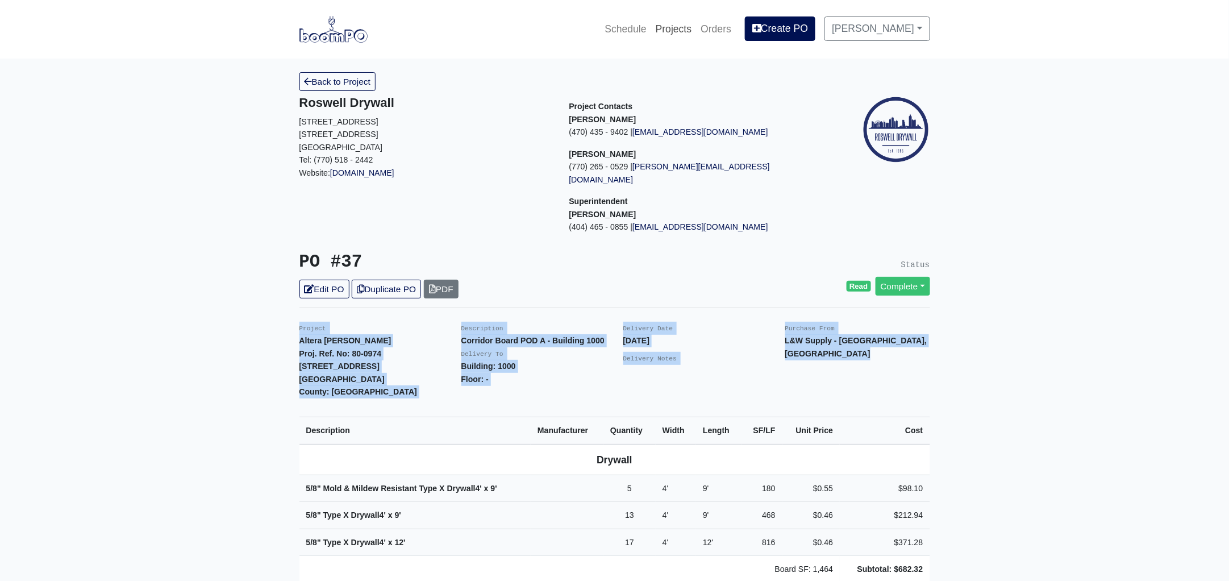
click at [683, 25] on link "Projects" at bounding box center [673, 28] width 45 height 25
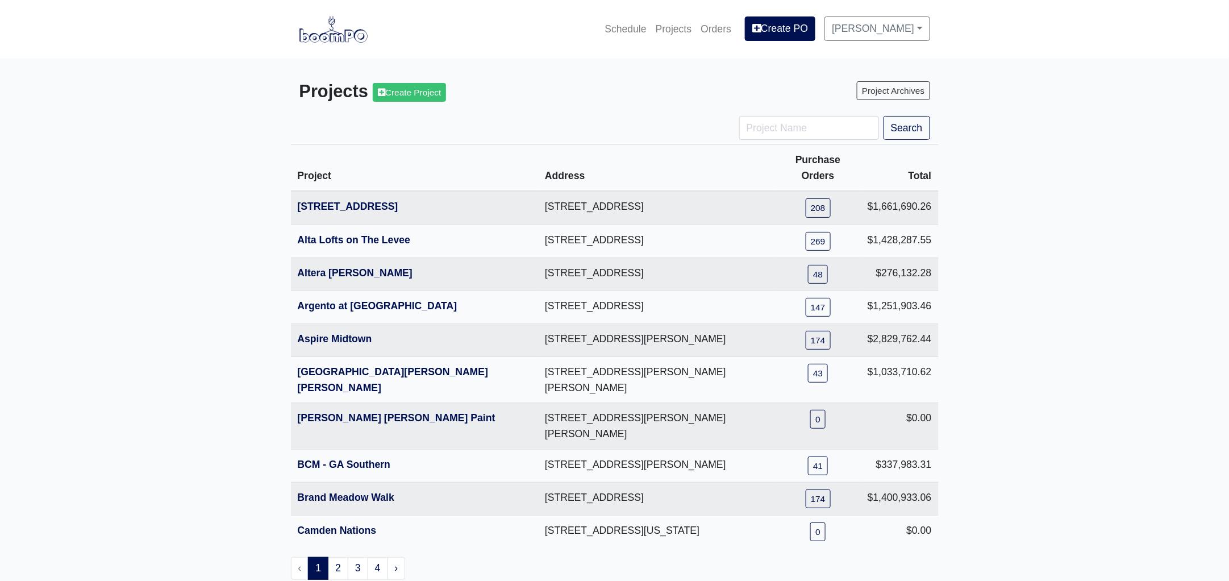
click at [244, 354] on main "Projects Create Project Project Archives Search Project Address Purchase Orders…" at bounding box center [614, 331] width 1229 height 544
click at [772, 126] on input "Project Name" at bounding box center [809, 128] width 140 height 24
type input "[GEOGRAPHIC_DATA]"
click at [899, 126] on button "Search" at bounding box center [906, 128] width 47 height 24
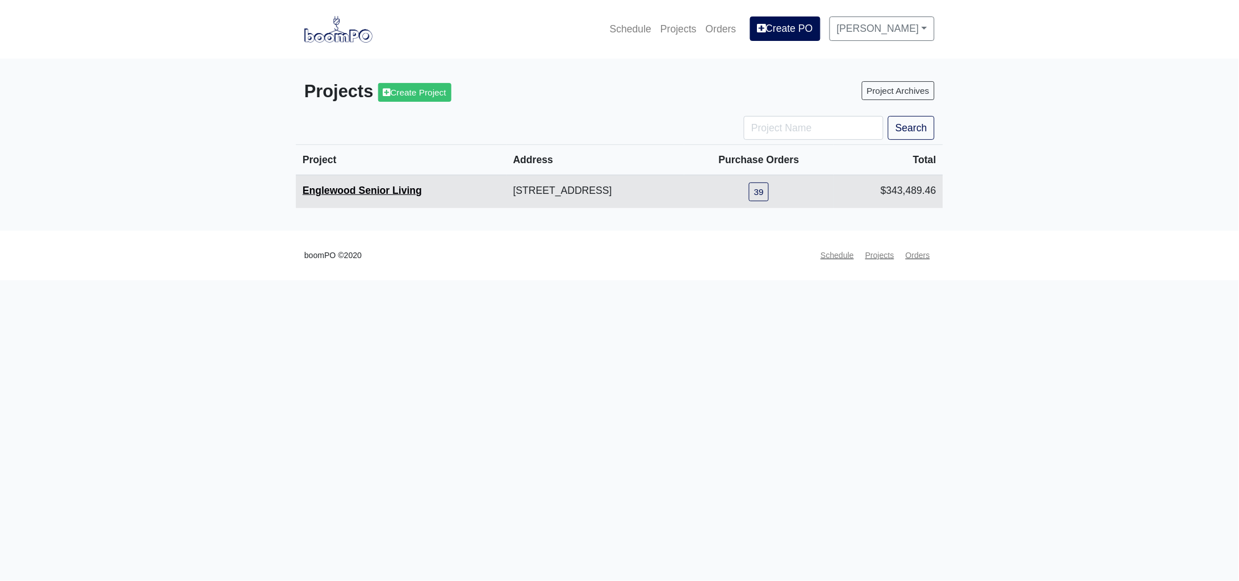
click at [374, 190] on link "Englewood Senior Living" at bounding box center [362, 190] width 119 height 11
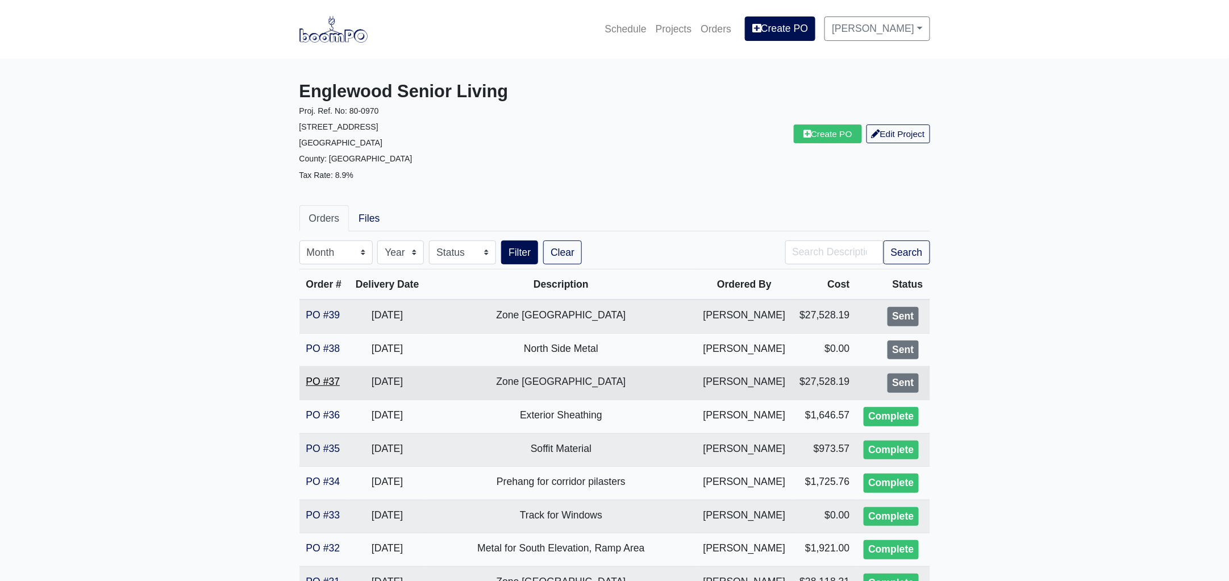
click at [321, 380] on link "PO #37" at bounding box center [323, 380] width 34 height 11
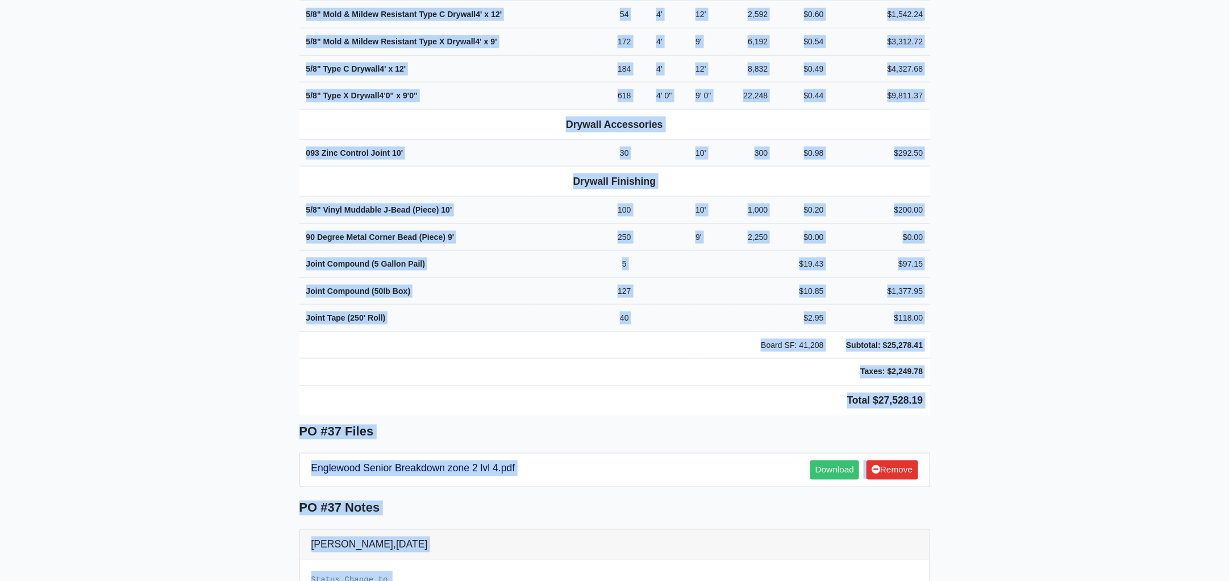
scroll to position [884, 0]
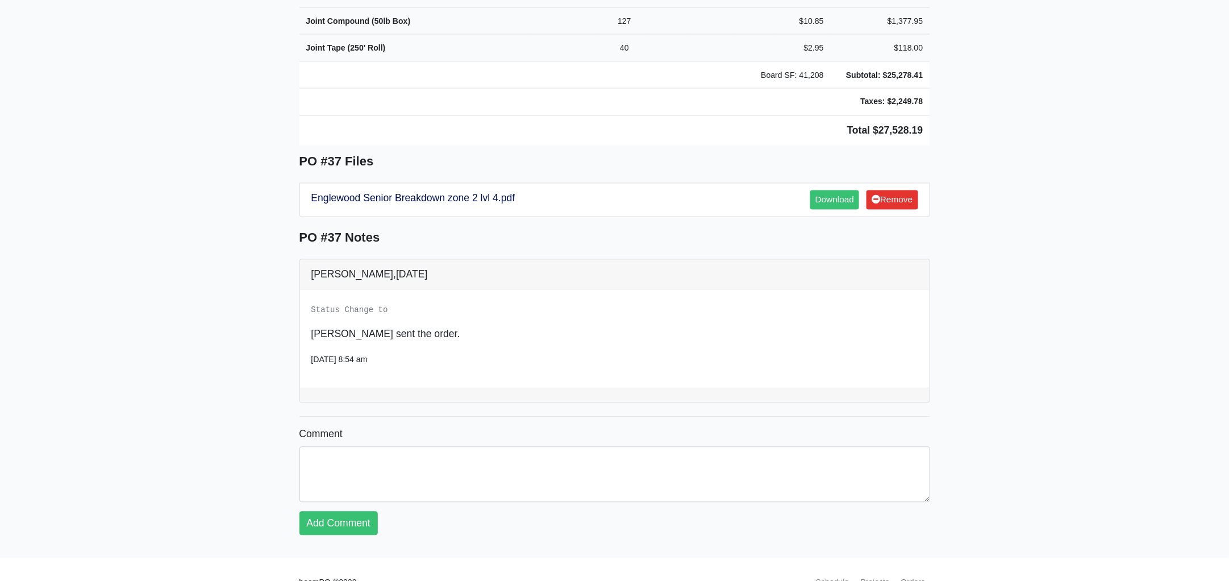
drag, startPoint x: 296, startPoint y: 167, endPoint x: 1040, endPoint y: 132, distance: 744.4
copy div "Project Englewood Senior Living Proj. Ref. No: 80-0970 [STREET_ADDRESS]: [GEOGR…"
